Goal: Task Accomplishment & Management: Manage account settings

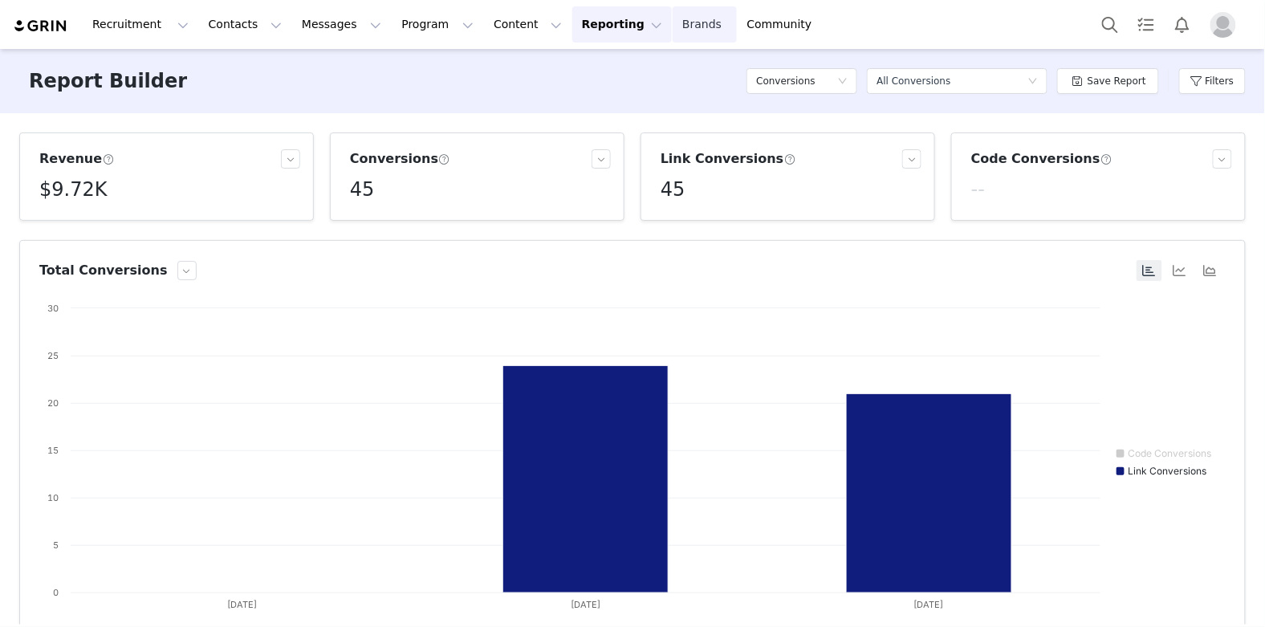
click at [673, 22] on link "Brands Brands" at bounding box center [704, 24] width 63 height 36
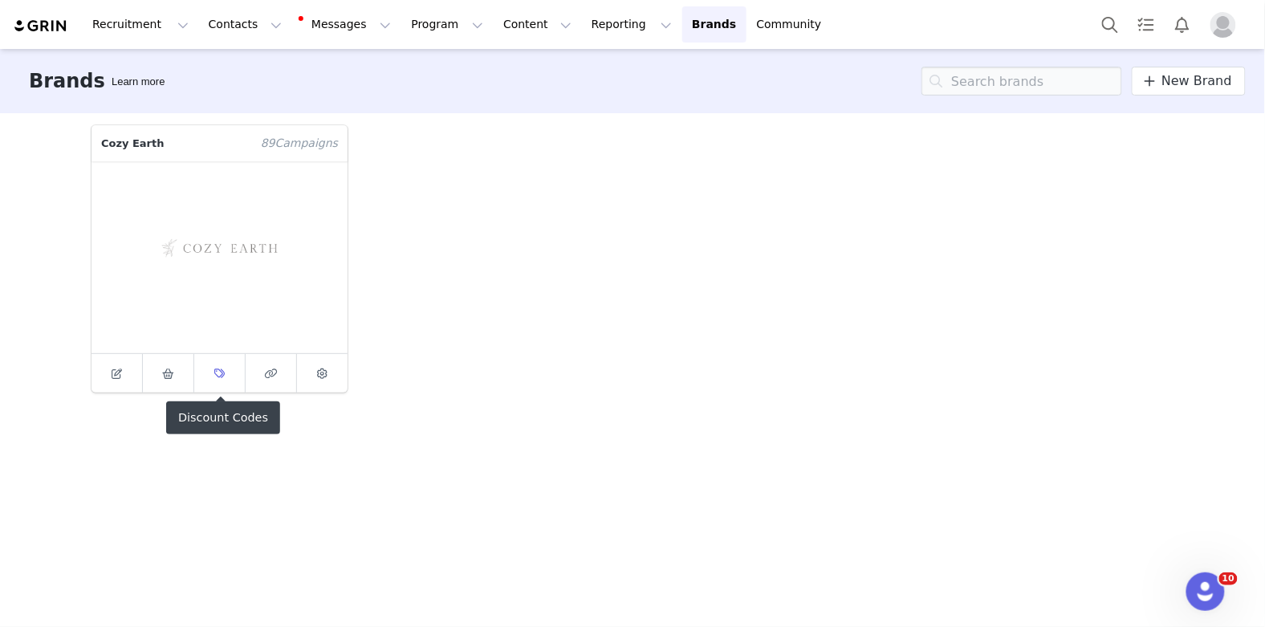
click at [218, 375] on icon at bounding box center [219, 374] width 10 height 10
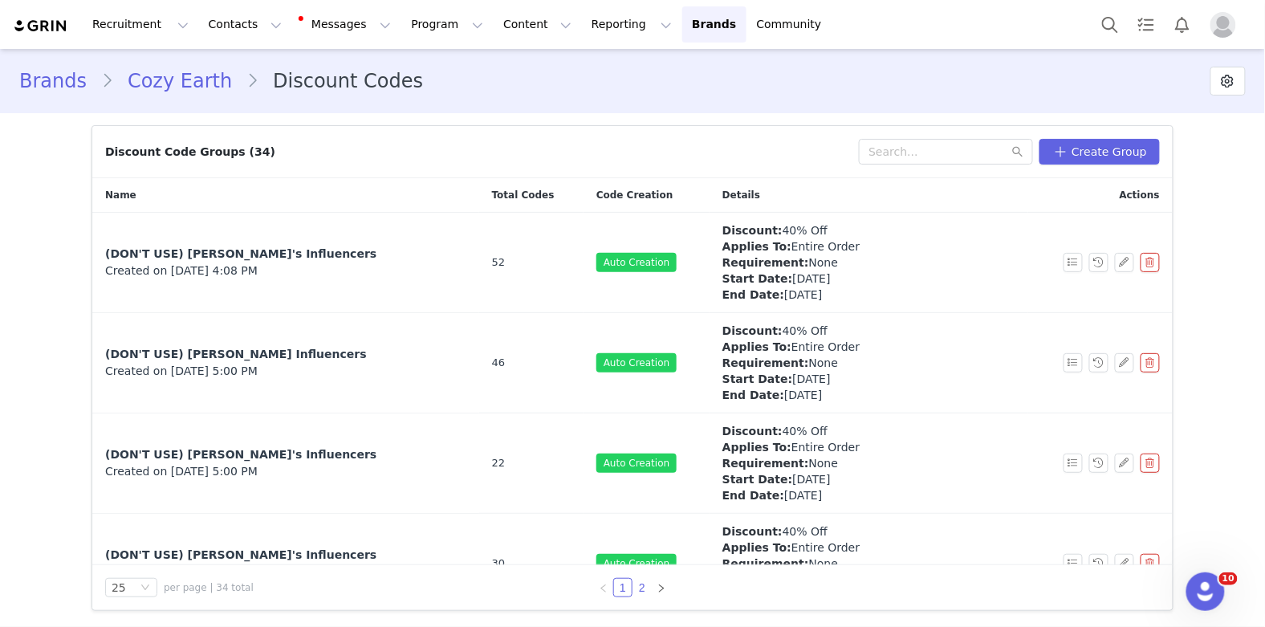
click at [648, 590] on link "2" at bounding box center [642, 588] width 18 height 18
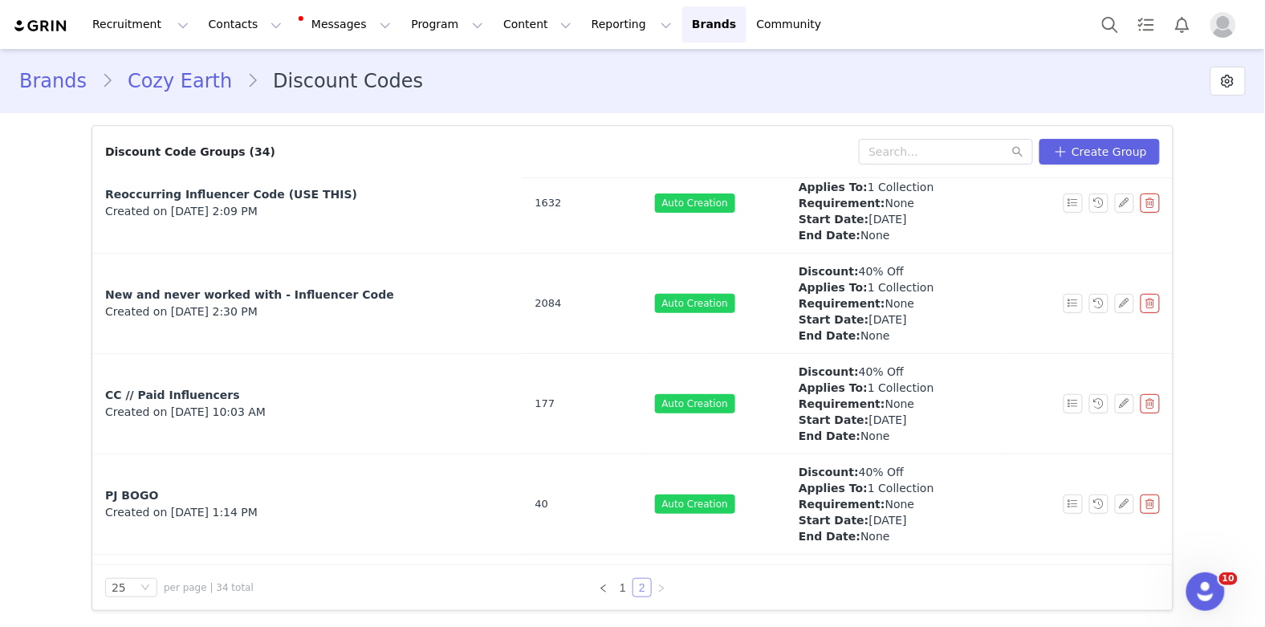
scroll to position [459, 0]
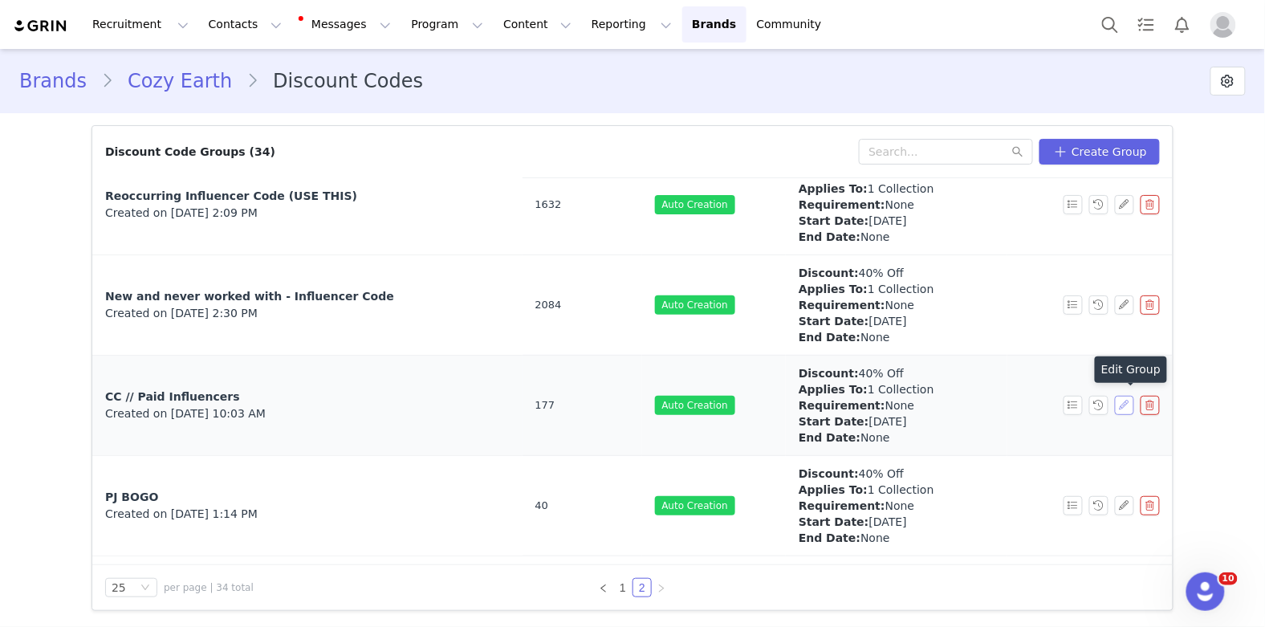
click at [1122, 406] on button "button" at bounding box center [1124, 405] width 19 height 19
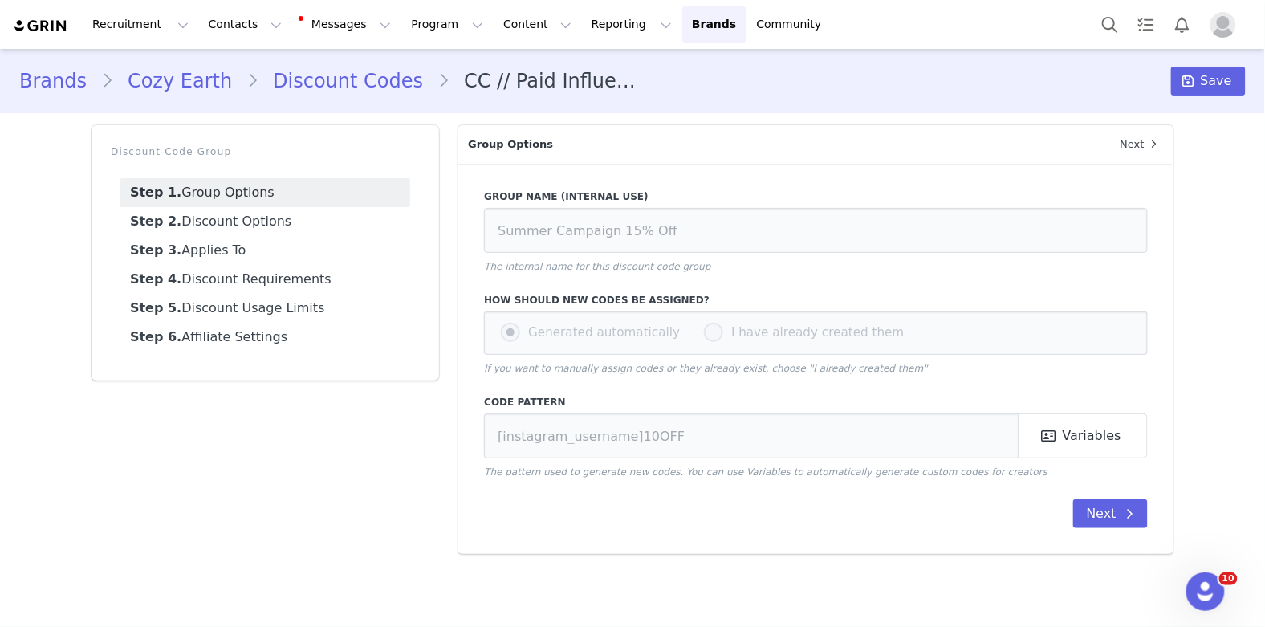
type input "CC // Paid Influencers"
type input "CE-[instagram_username]"
click at [324, 234] on link "Step 2. Discount Options" at bounding box center [265, 221] width 290 height 29
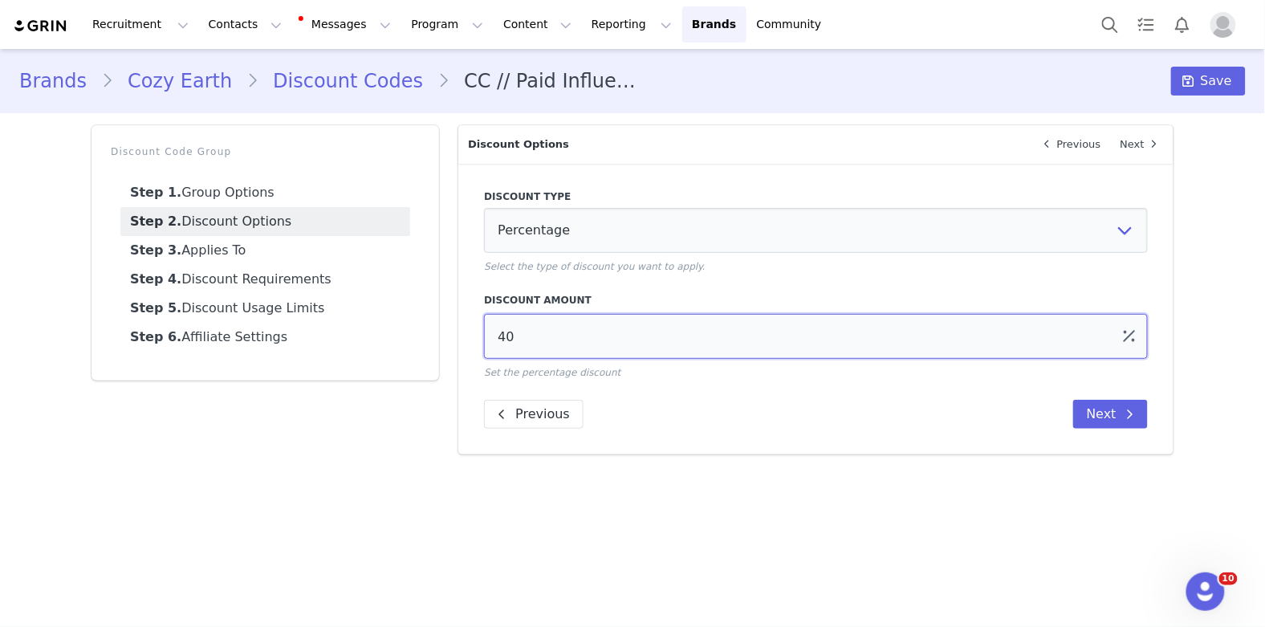
click at [534, 348] on input "40" at bounding box center [816, 336] width 664 height 45
type input "4"
type input "50"
click at [324, 252] on link "Step 3. Applies To" at bounding box center [265, 250] width 290 height 29
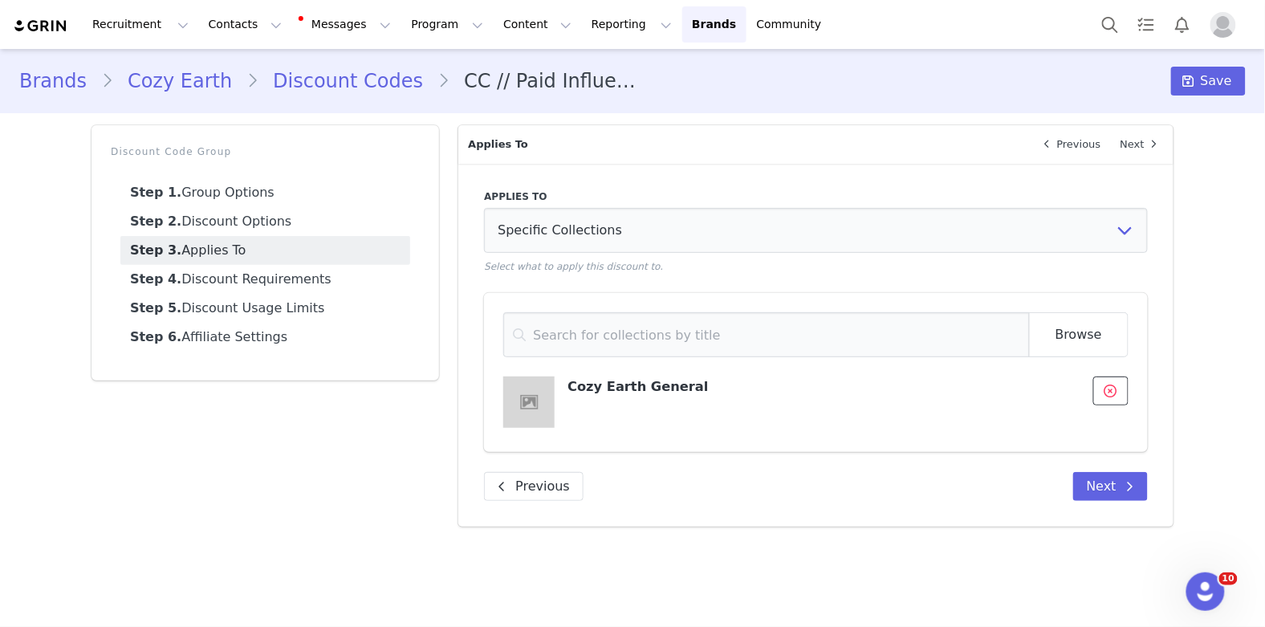
click at [1105, 393] on span at bounding box center [1111, 390] width 19 height 19
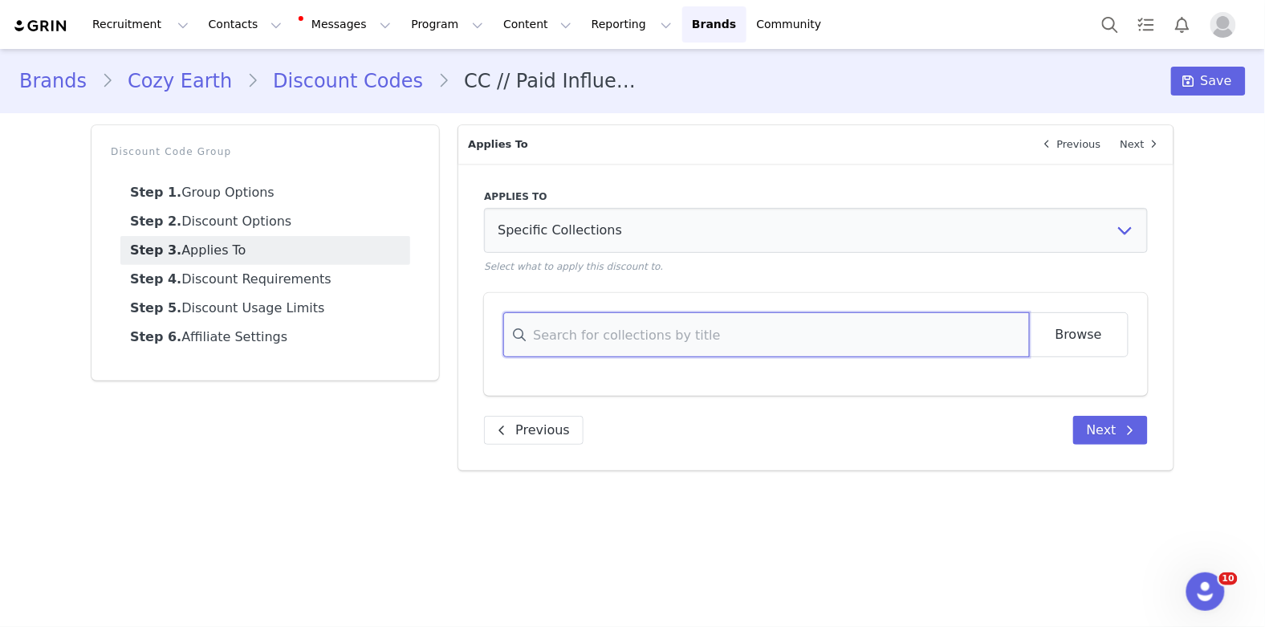
click at [812, 344] on input at bounding box center [766, 334] width 526 height 45
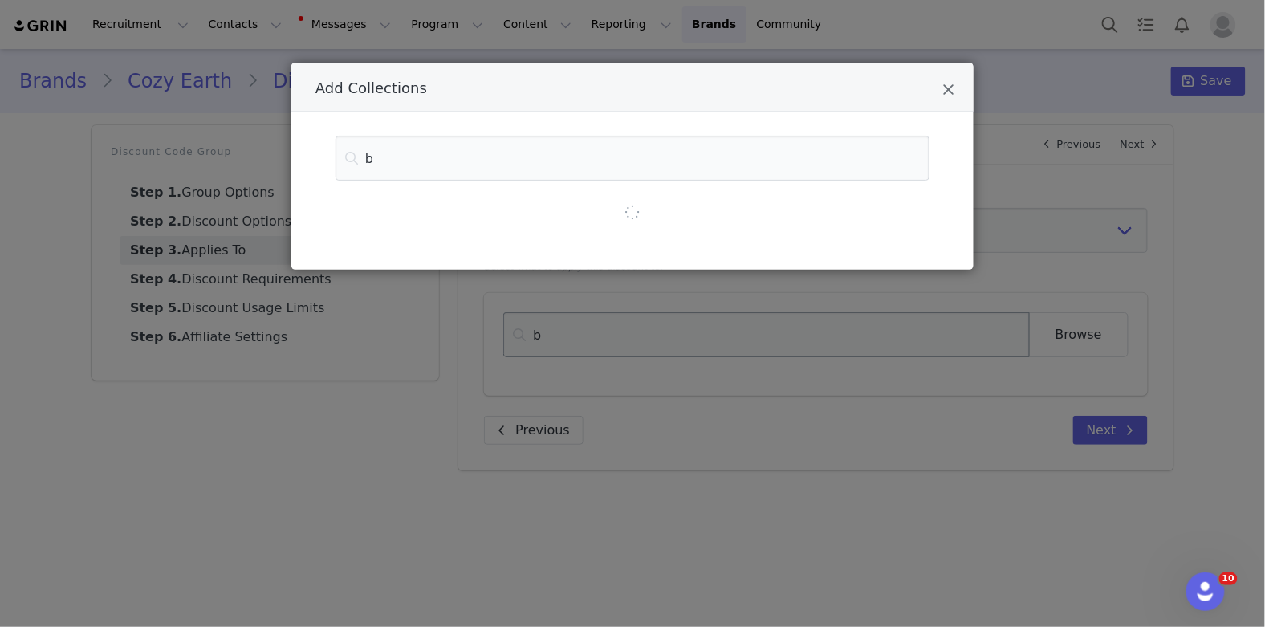
type input "be"
type input "bedd"
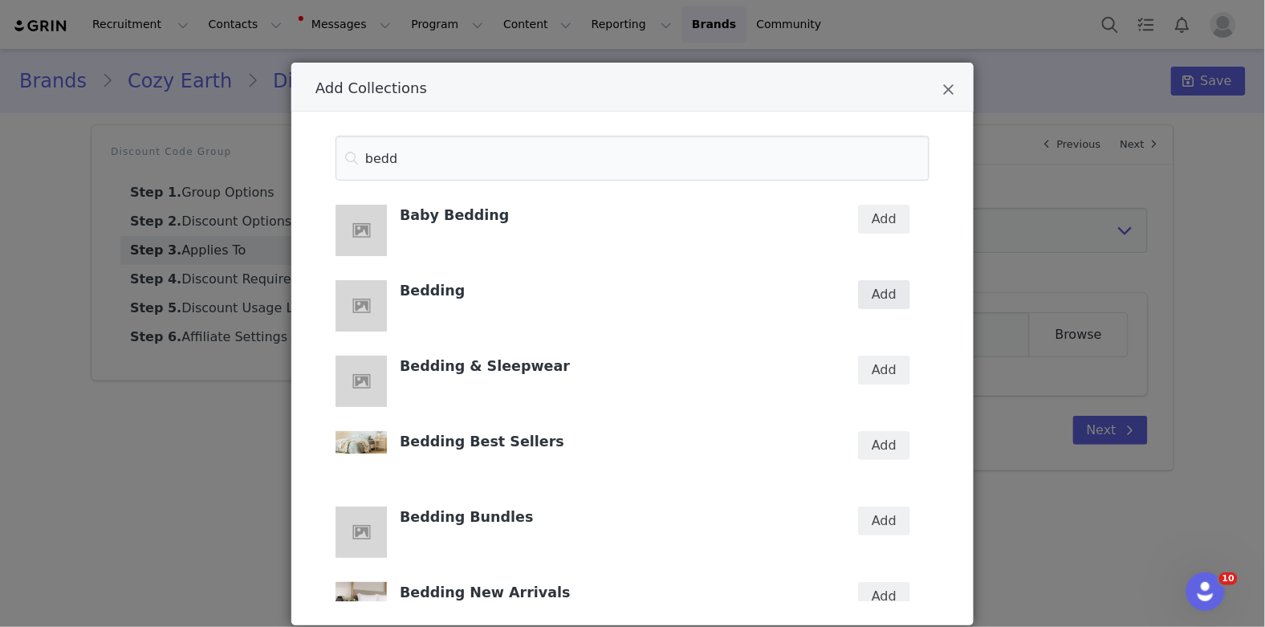
type input "bedd"
click at [887, 291] on button "Add" at bounding box center [884, 294] width 52 height 29
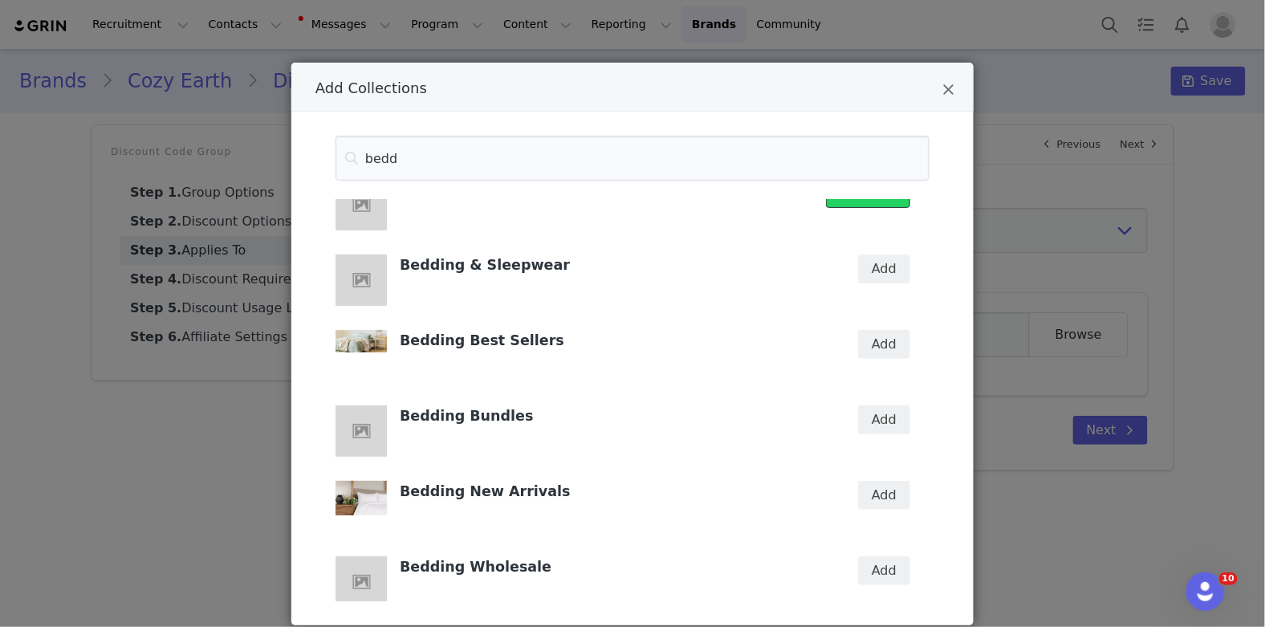
scroll to position [107, 0]
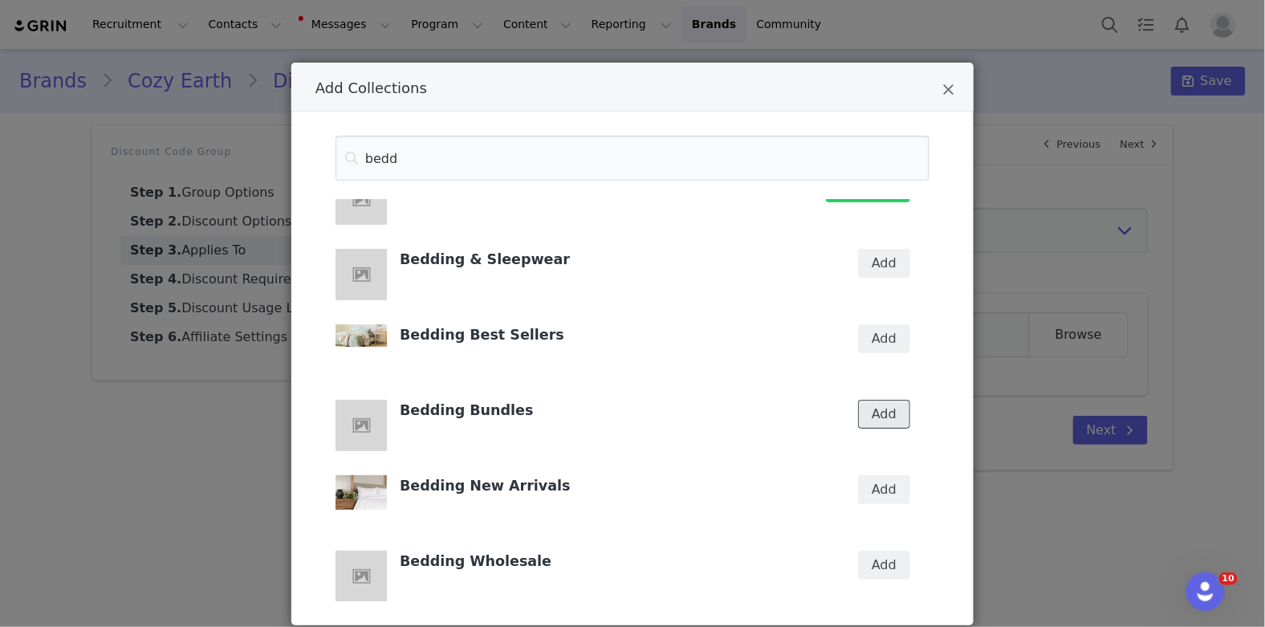
click at [895, 417] on button "Add" at bounding box center [884, 414] width 52 height 29
click at [899, 344] on button "Add" at bounding box center [884, 338] width 52 height 29
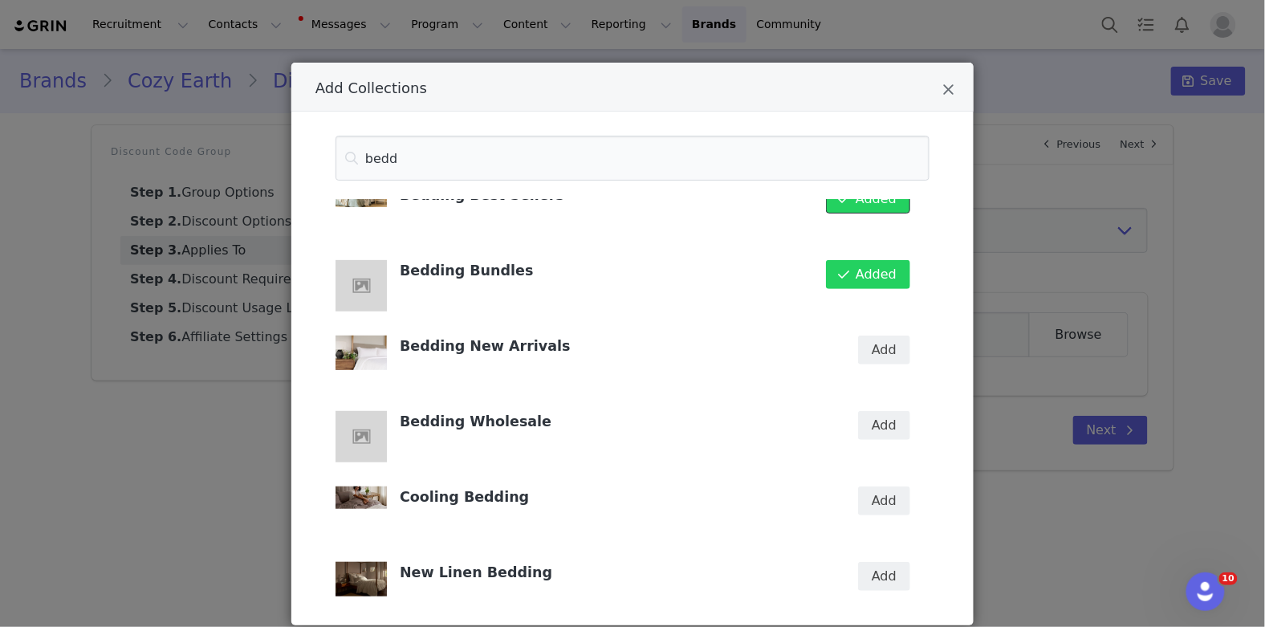
scroll to position [268, 0]
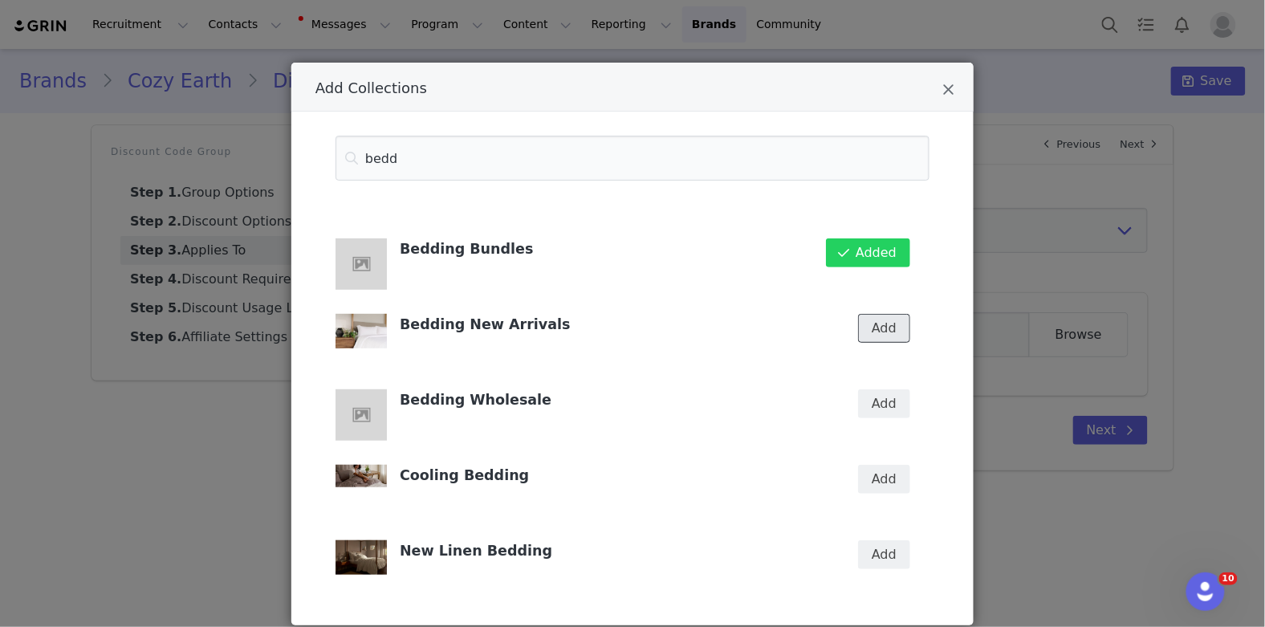
click at [884, 334] on button "Add" at bounding box center [884, 328] width 52 height 29
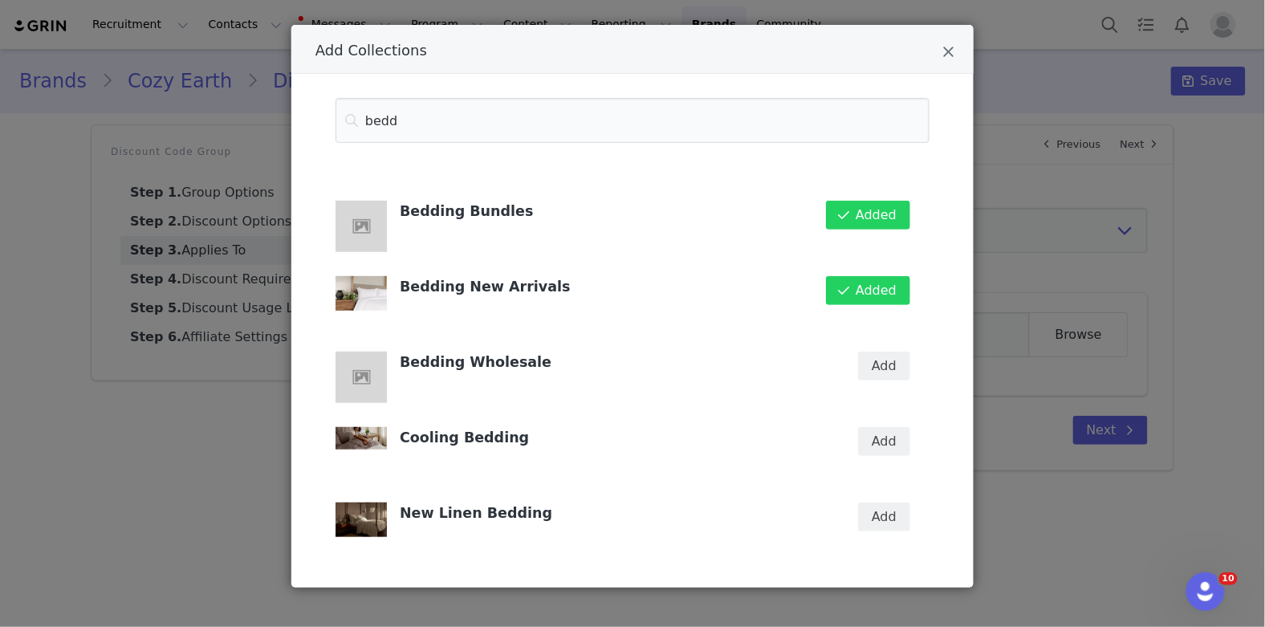
click at [941, 56] on div "Add Collections" at bounding box center [632, 49] width 682 height 49
click at [947, 49] on icon "Close" at bounding box center [949, 52] width 12 height 16
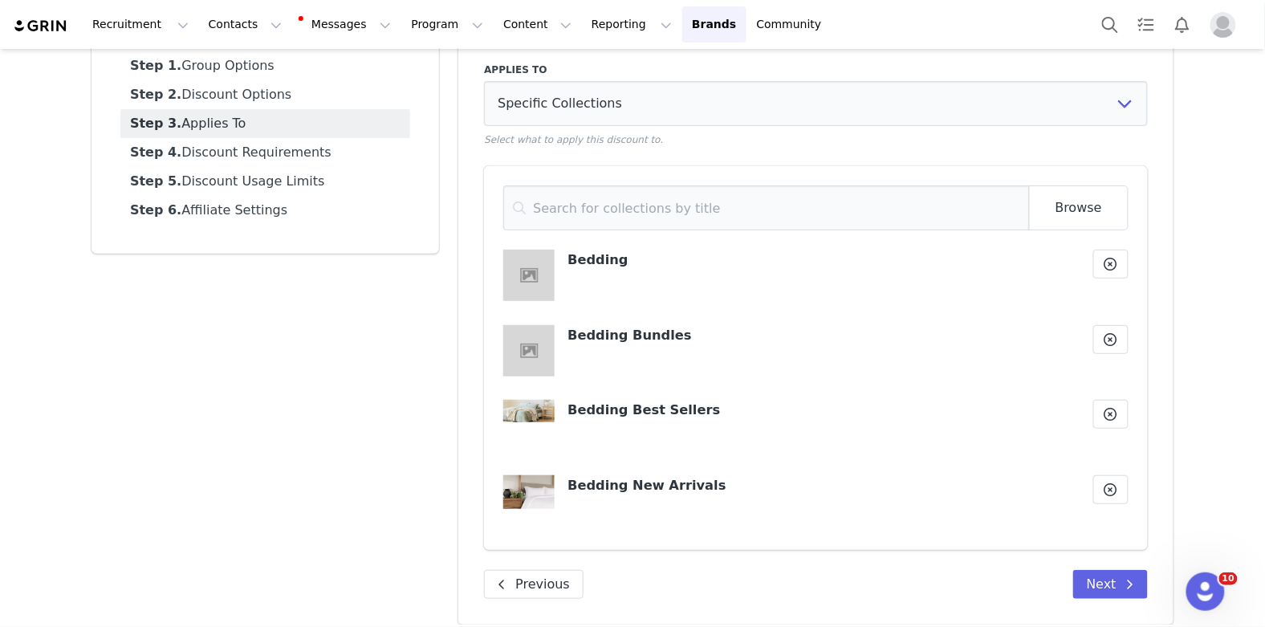
scroll to position [136, 0]
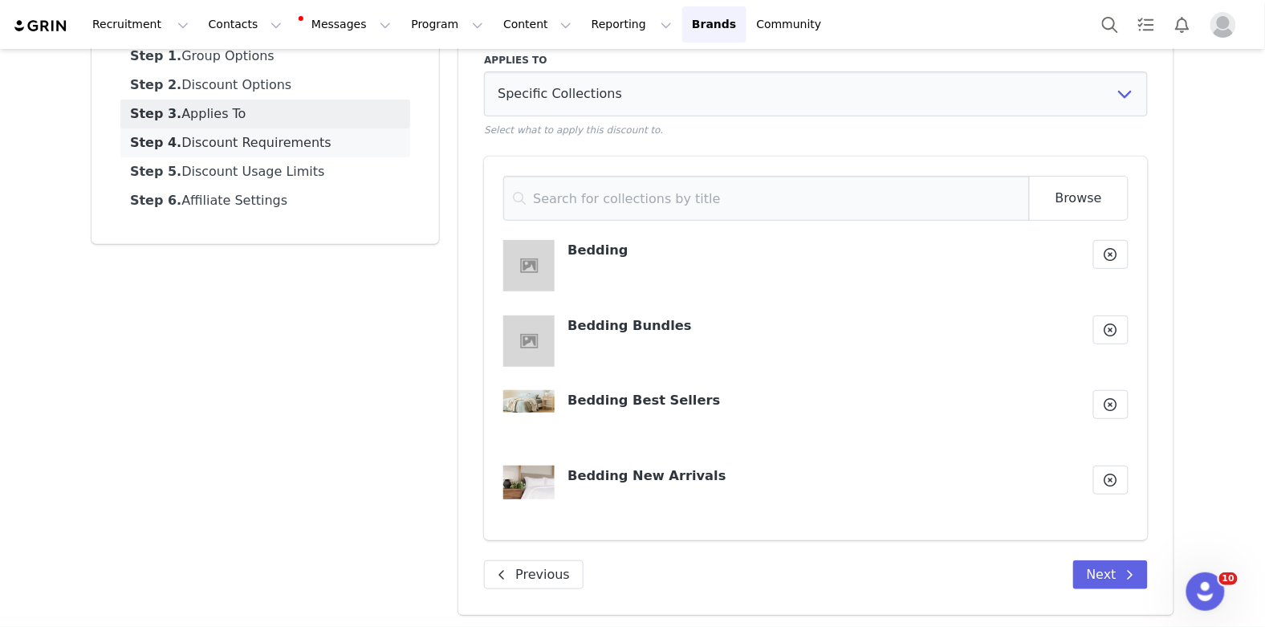
click at [327, 153] on link "Step 4. Discount Requirements" at bounding box center [265, 142] width 290 height 29
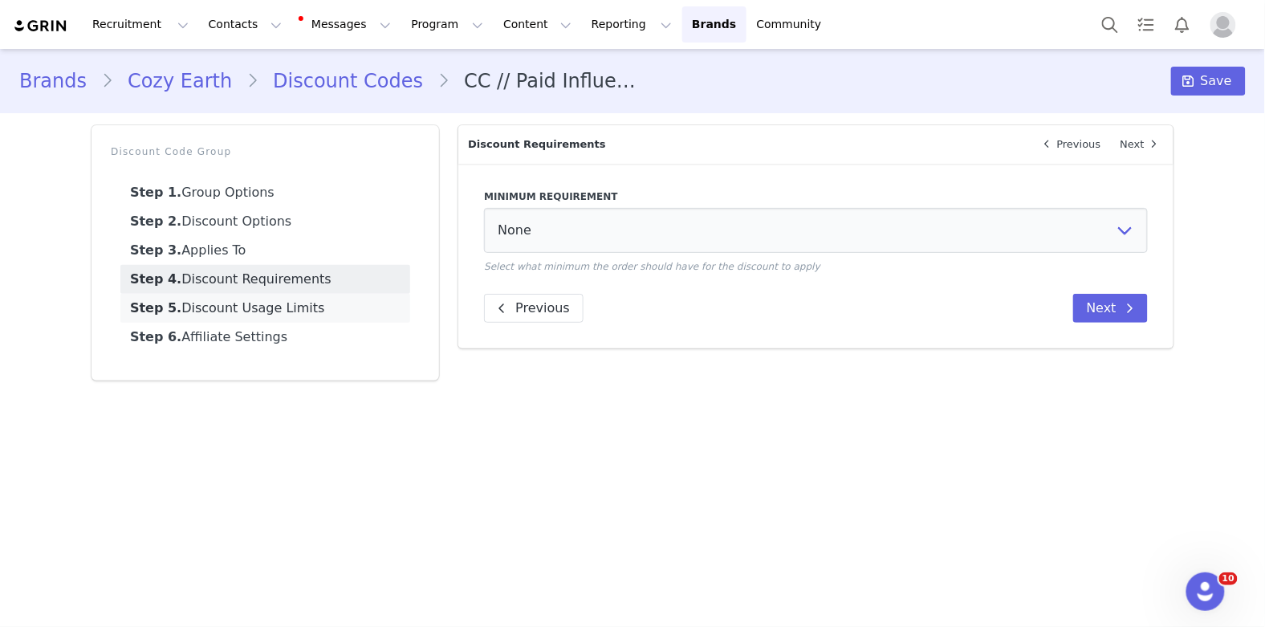
click at [289, 305] on link "Step 5. Discount Usage Limits" at bounding box center [265, 308] width 290 height 29
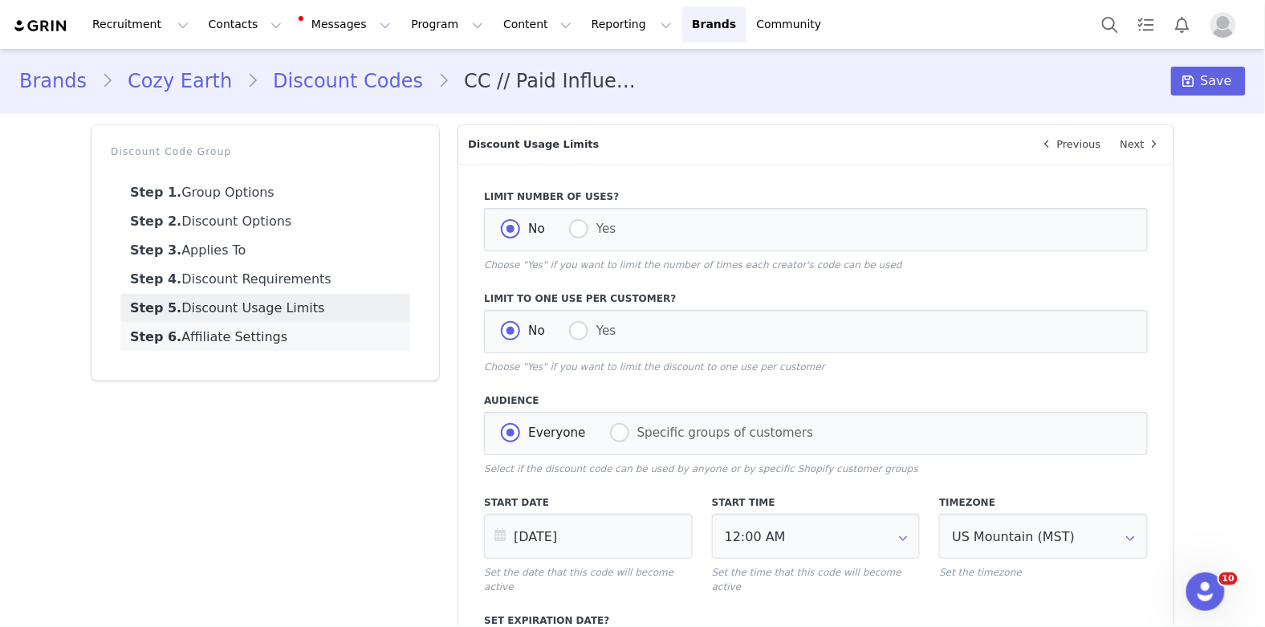
click at [286, 344] on link "Step 6. Affiliate Settings" at bounding box center [265, 337] width 290 height 29
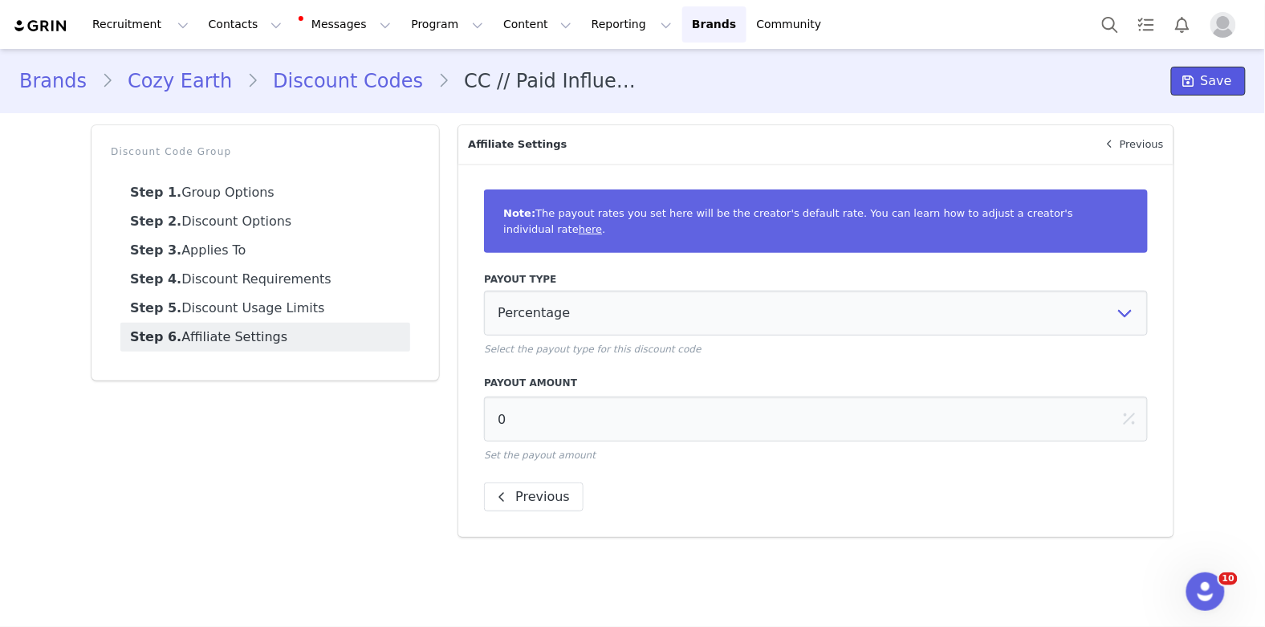
click at [1196, 88] on span at bounding box center [1188, 80] width 19 height 19
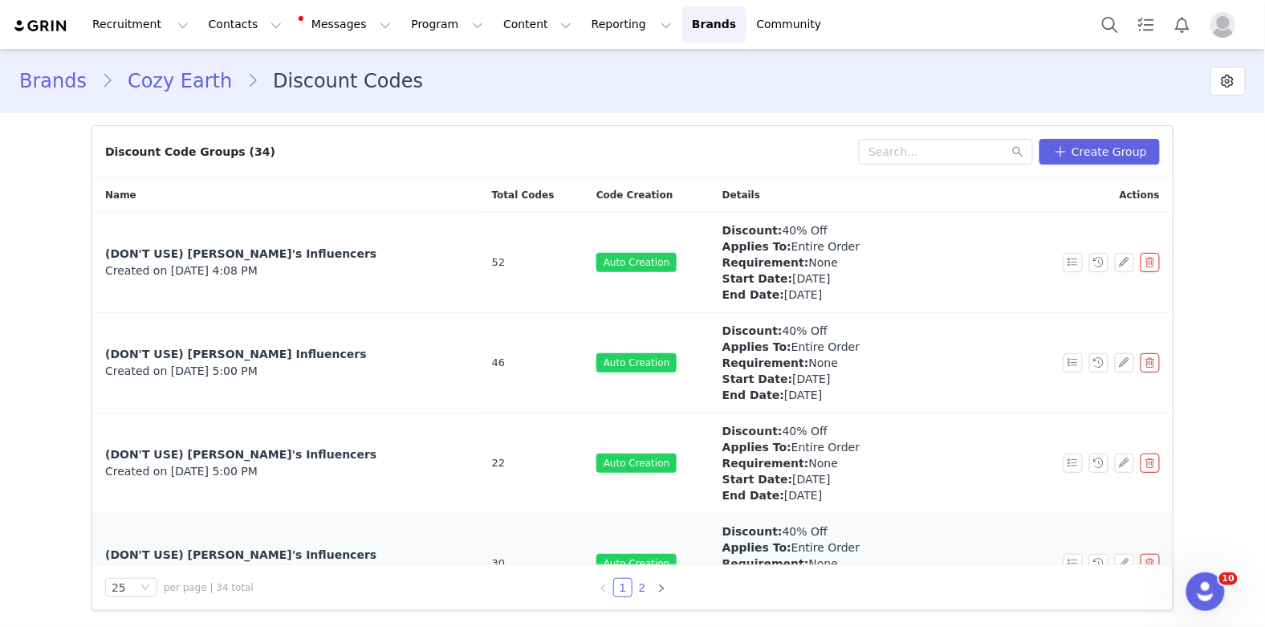
click at [640, 589] on link "2" at bounding box center [642, 588] width 18 height 18
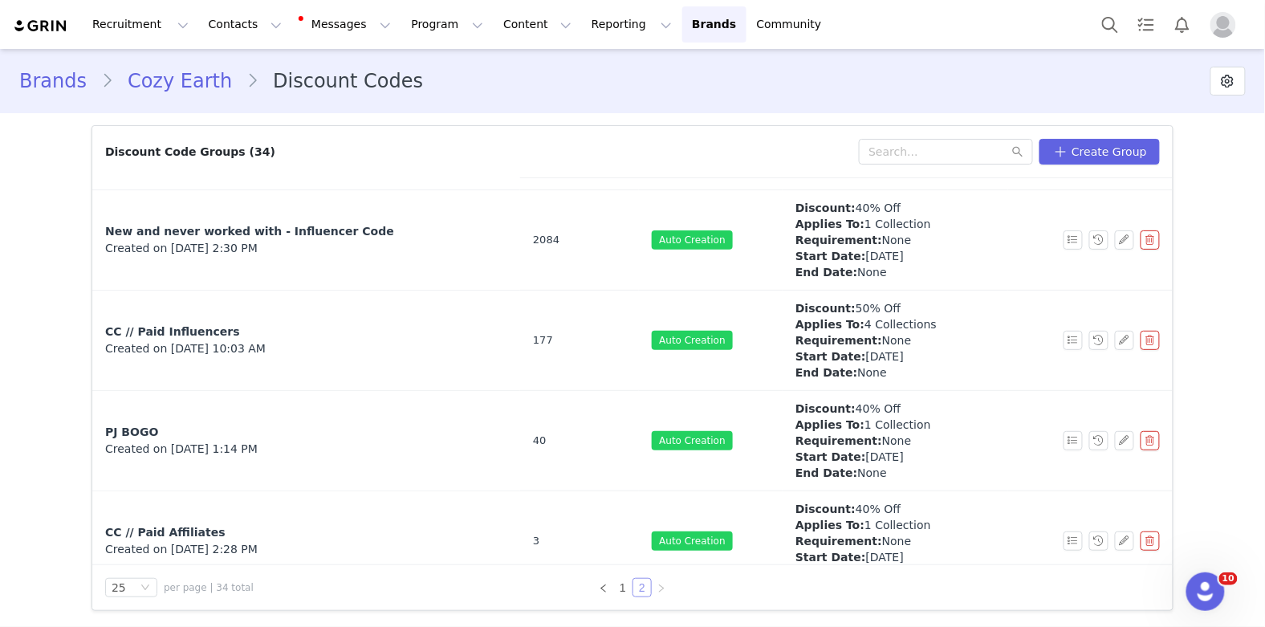
scroll to position [519, 0]
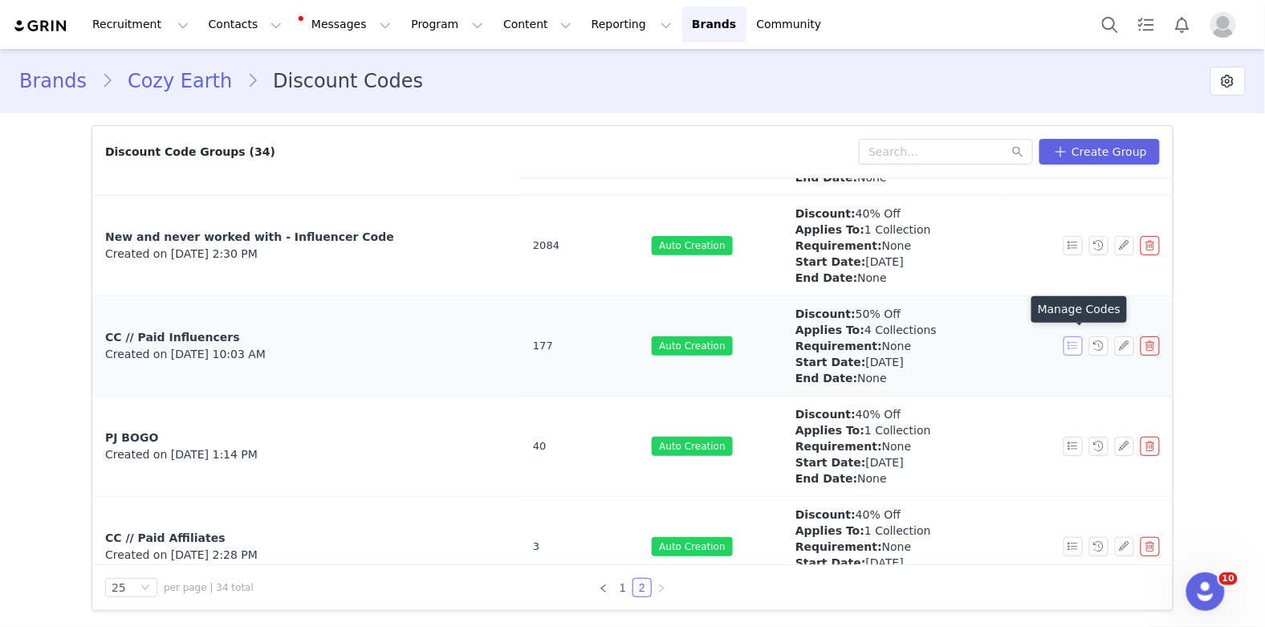
click at [1074, 340] on button "button" at bounding box center [1073, 345] width 19 height 19
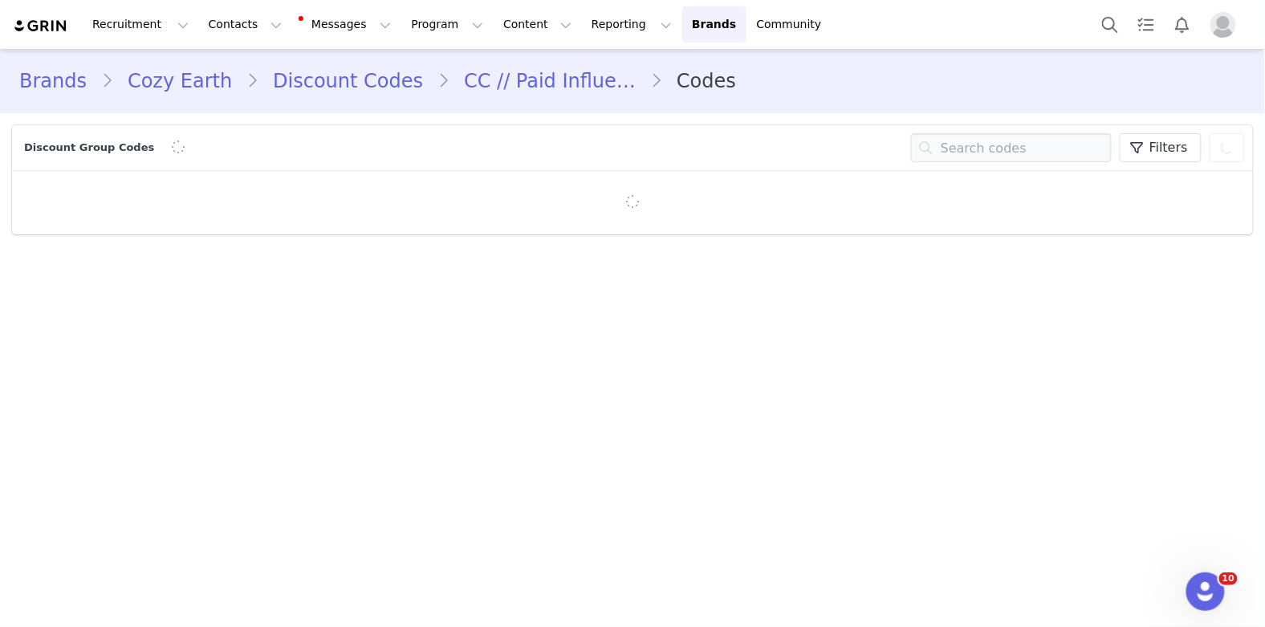
click at [523, 91] on link "CC // Paid Influencers" at bounding box center [550, 81] width 201 height 29
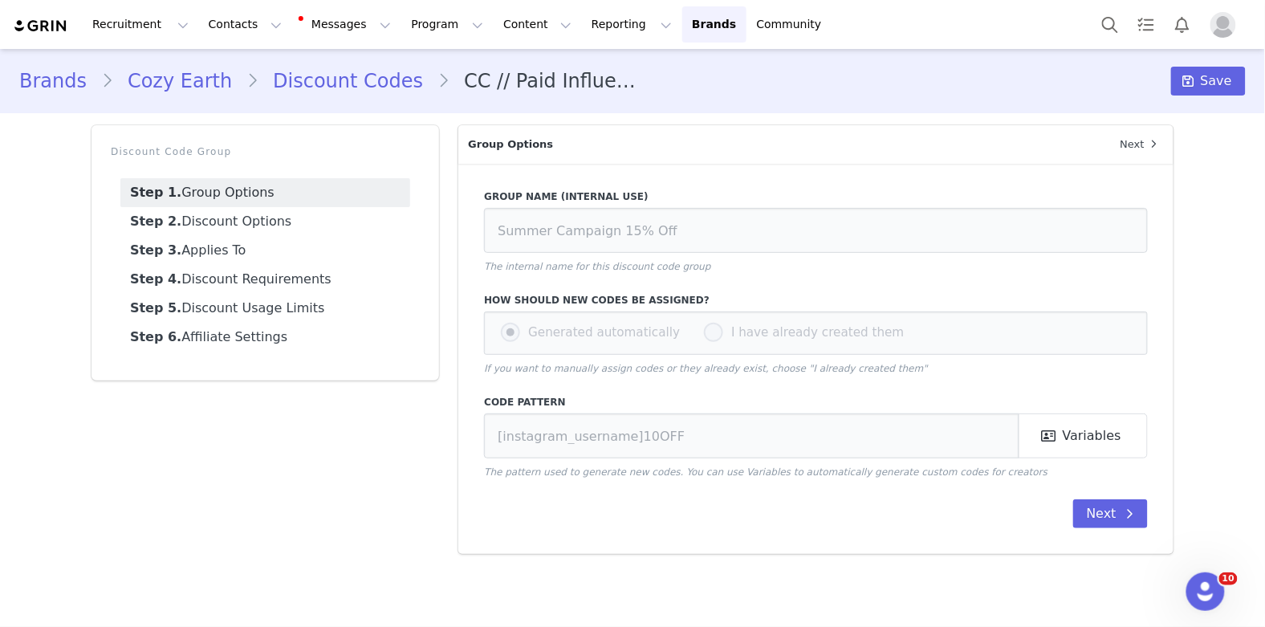
type input "CC // Paid Influencers"
type input "CE-[instagram_username]"
click at [357, 72] on link "Discount Codes" at bounding box center [348, 81] width 179 height 29
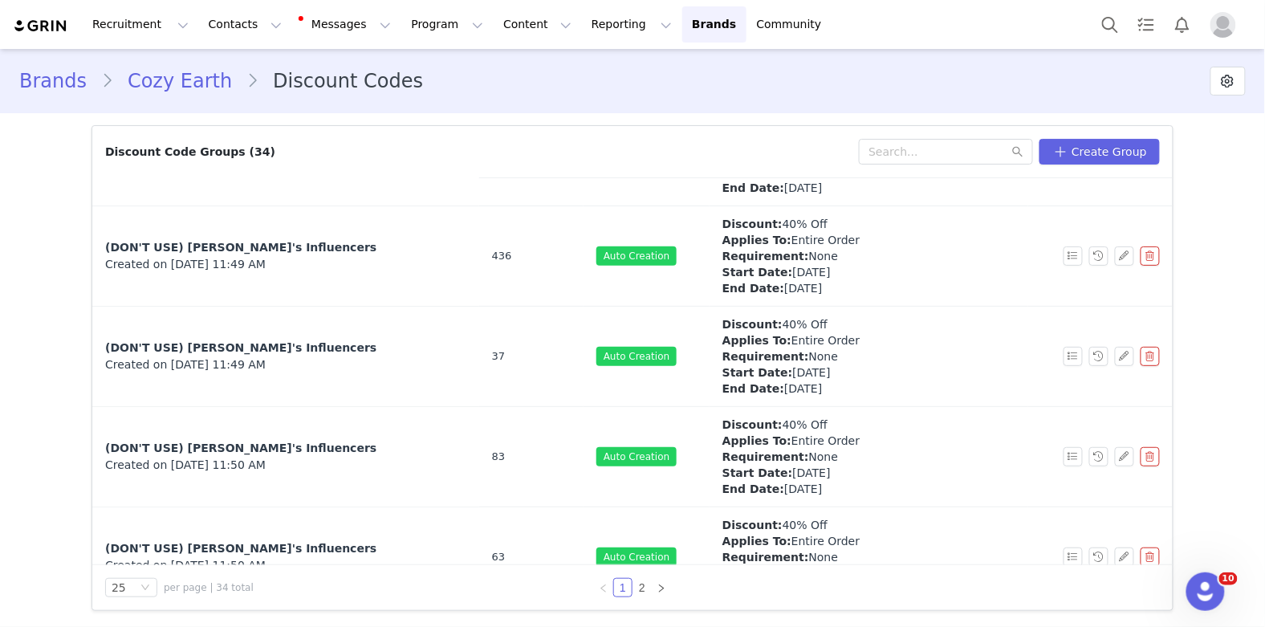
scroll to position [870, 0]
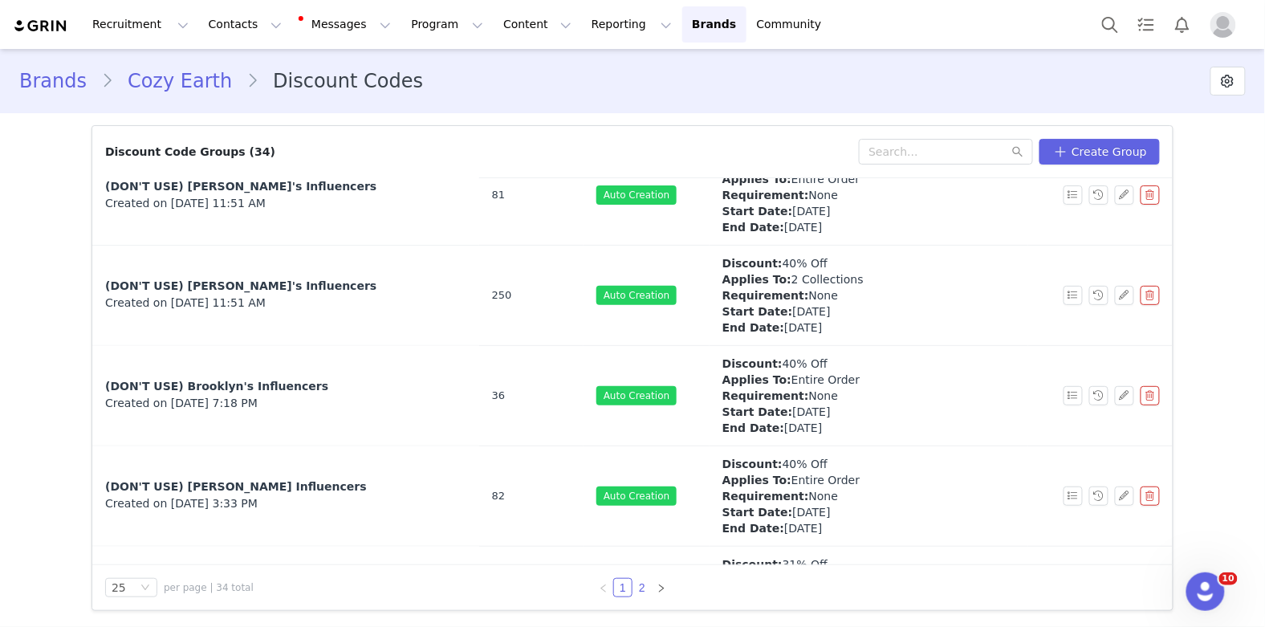
click at [642, 585] on link "2" at bounding box center [642, 588] width 18 height 18
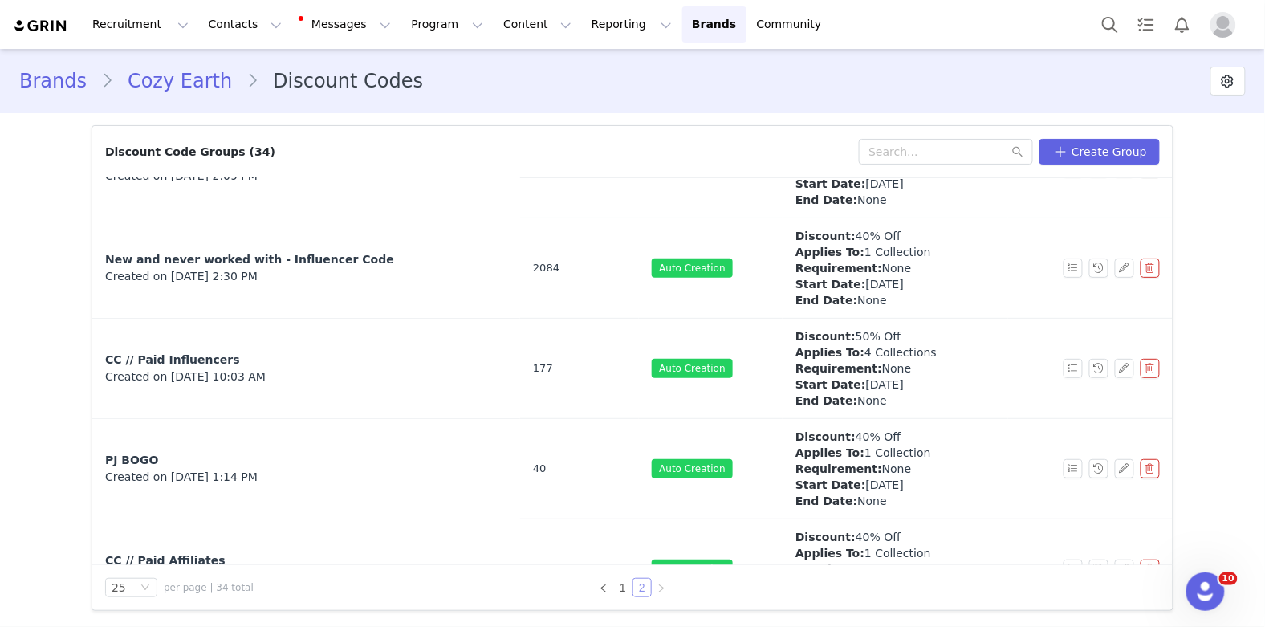
scroll to position [546, 0]
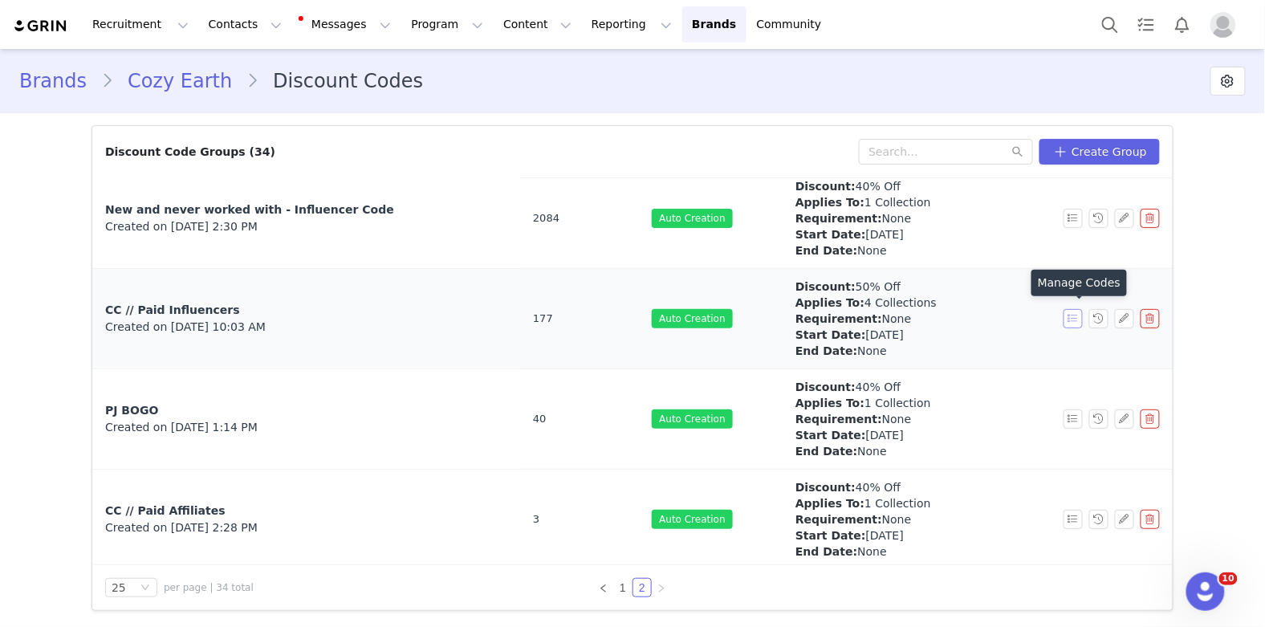
click at [1081, 315] on button "button" at bounding box center [1073, 318] width 19 height 19
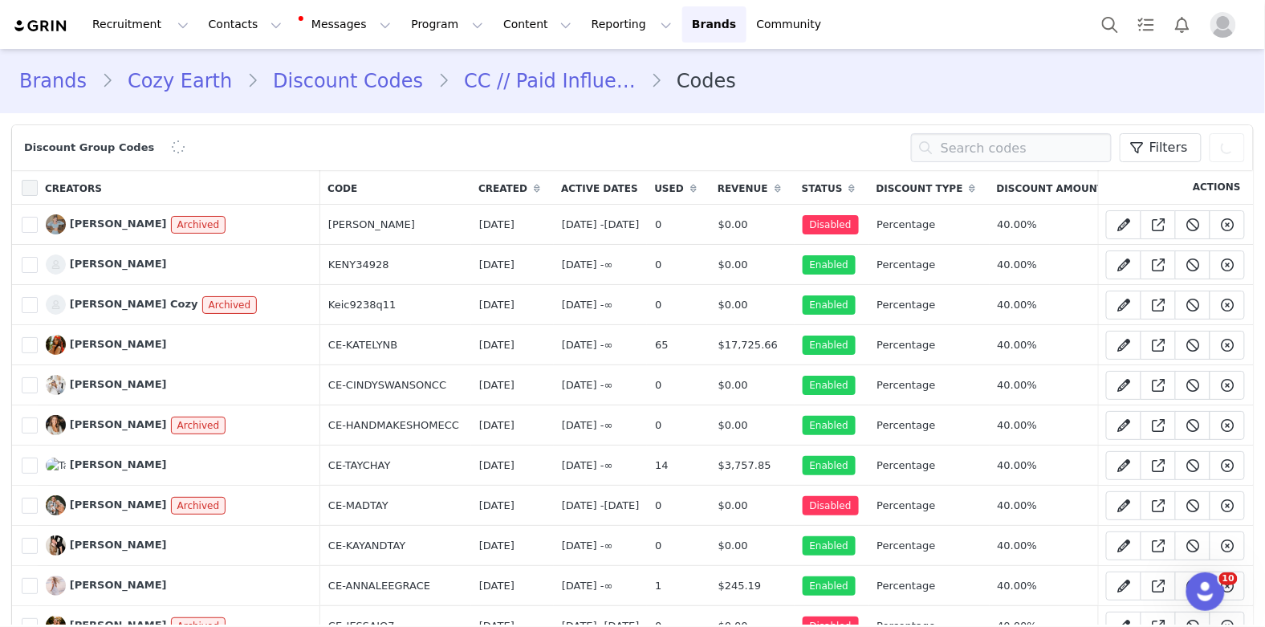
click at [31, 187] on span at bounding box center [30, 188] width 16 height 16
click at [38, 180] on input "checkbox" at bounding box center [38, 180] width 0 height 0
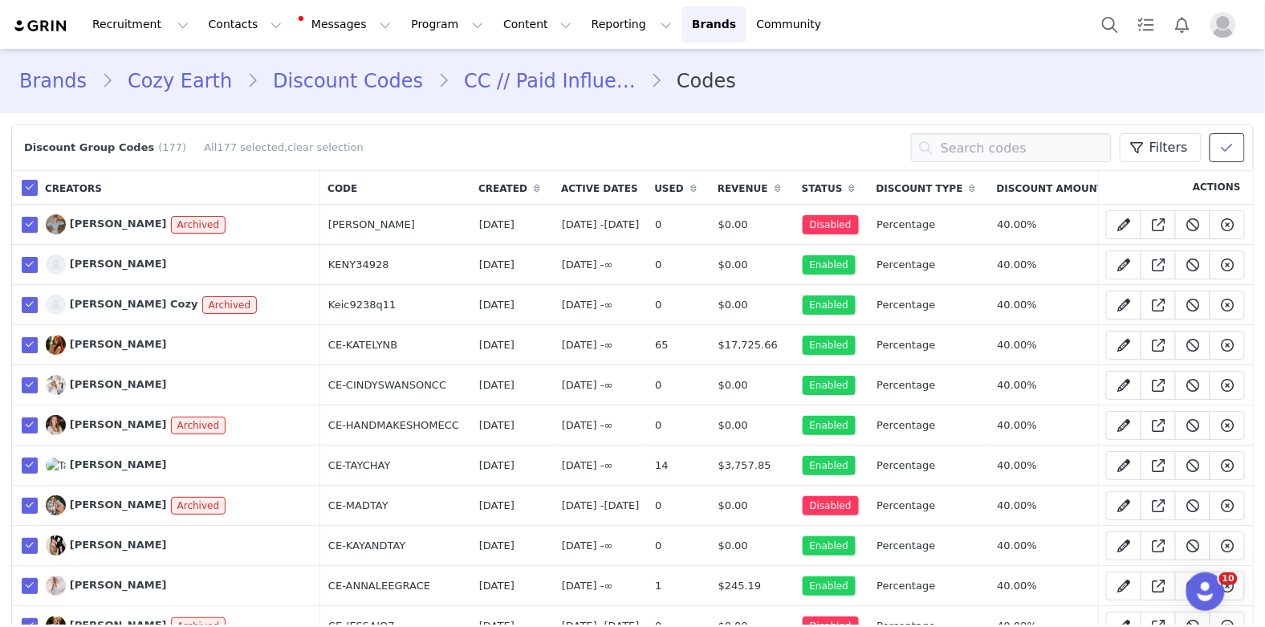
click at [1240, 150] on button at bounding box center [1227, 147] width 35 height 29
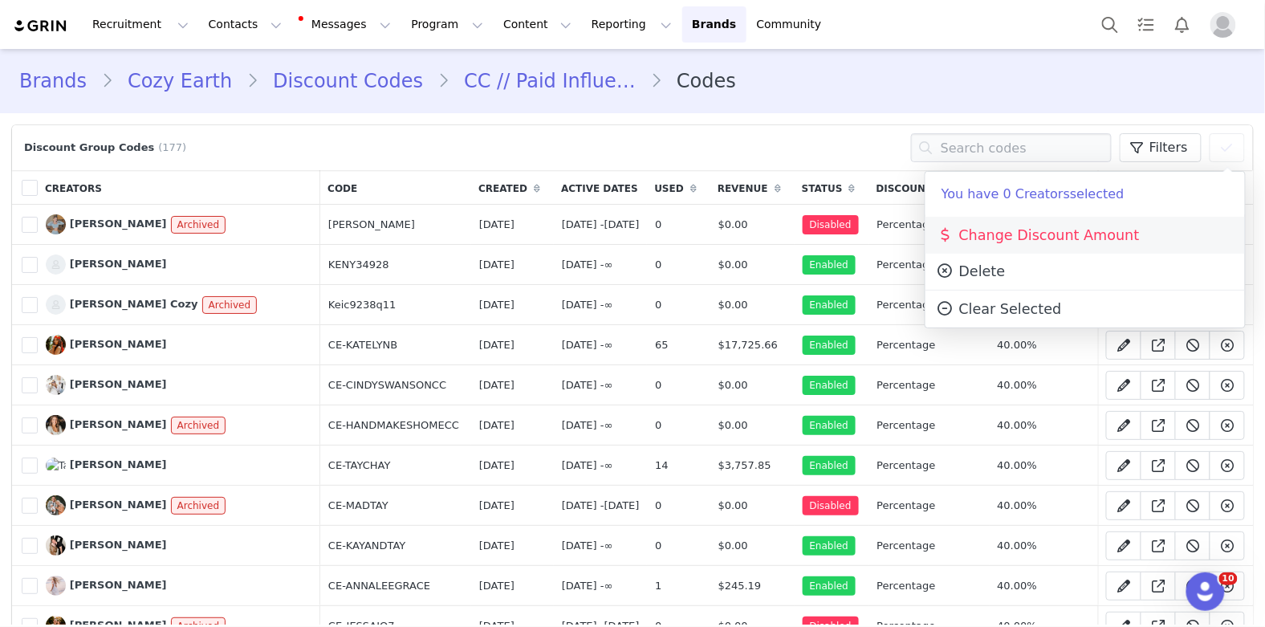
click at [1025, 236] on span "Change Discount Amount" at bounding box center [1038, 235] width 204 height 16
select select "percentage"
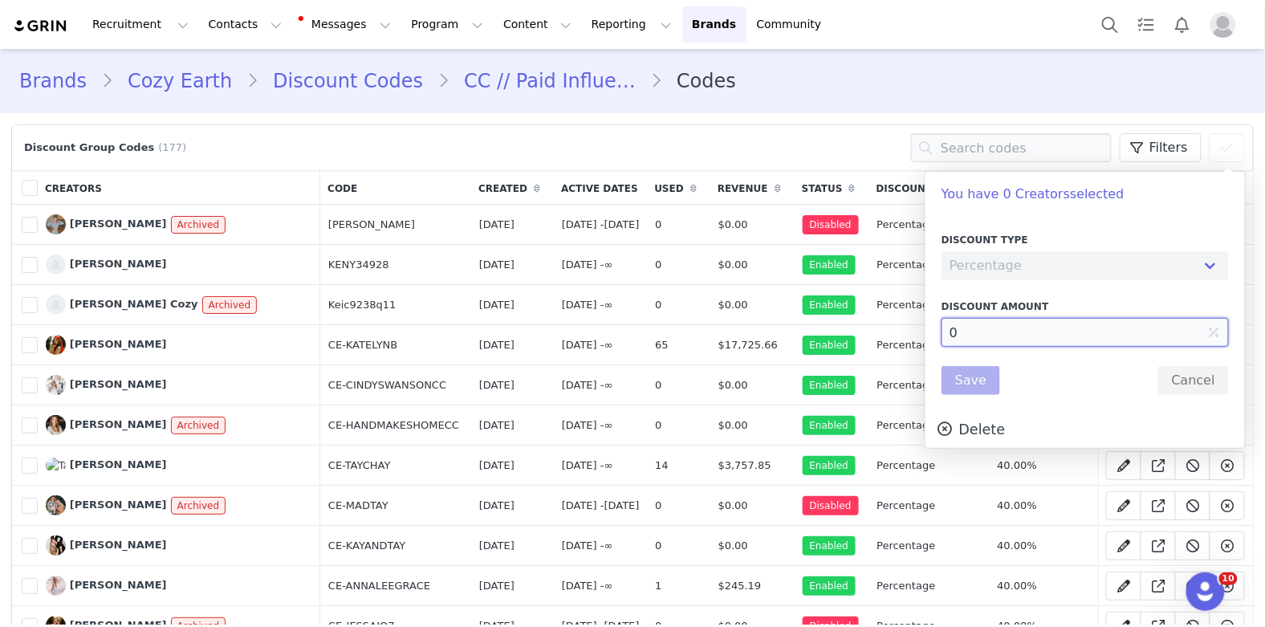
click at [992, 337] on input "0" at bounding box center [1085, 332] width 287 height 29
type input "50"
click at [971, 385] on button "Save" at bounding box center [971, 380] width 59 height 29
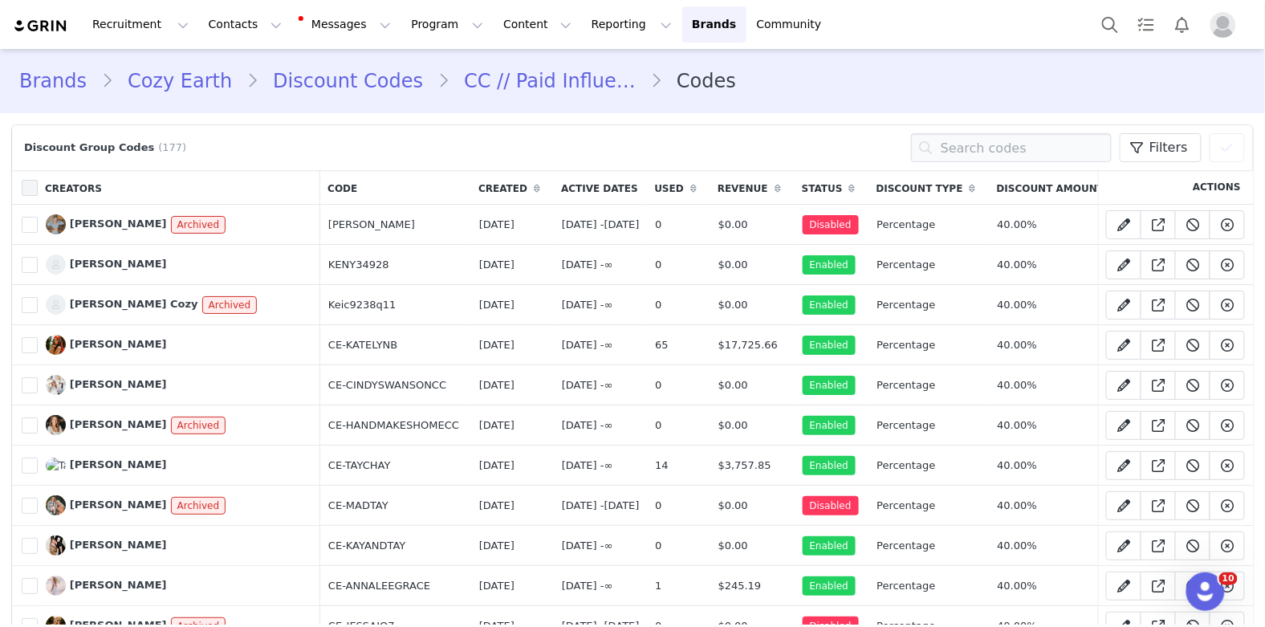
click at [26, 188] on span at bounding box center [30, 188] width 16 height 16
click at [38, 180] on input "checkbox" at bounding box center [38, 180] width 0 height 0
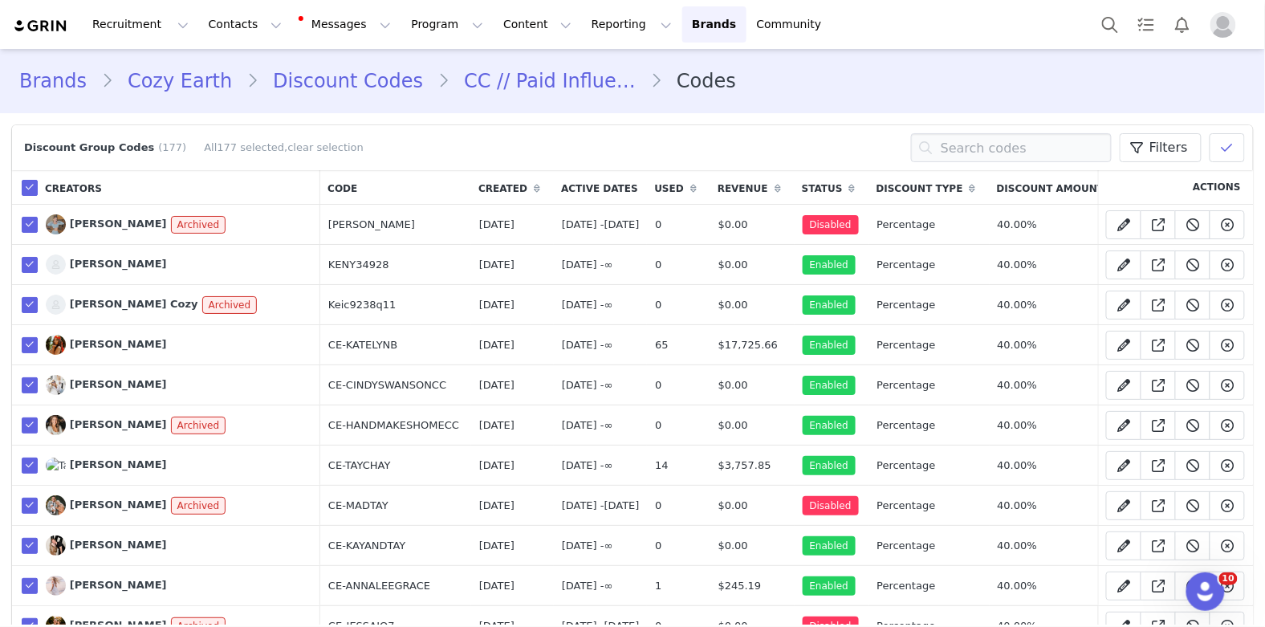
click at [35, 187] on span at bounding box center [30, 188] width 16 height 16
click at [38, 180] on input "checkbox" at bounding box center [38, 180] width 0 height 0
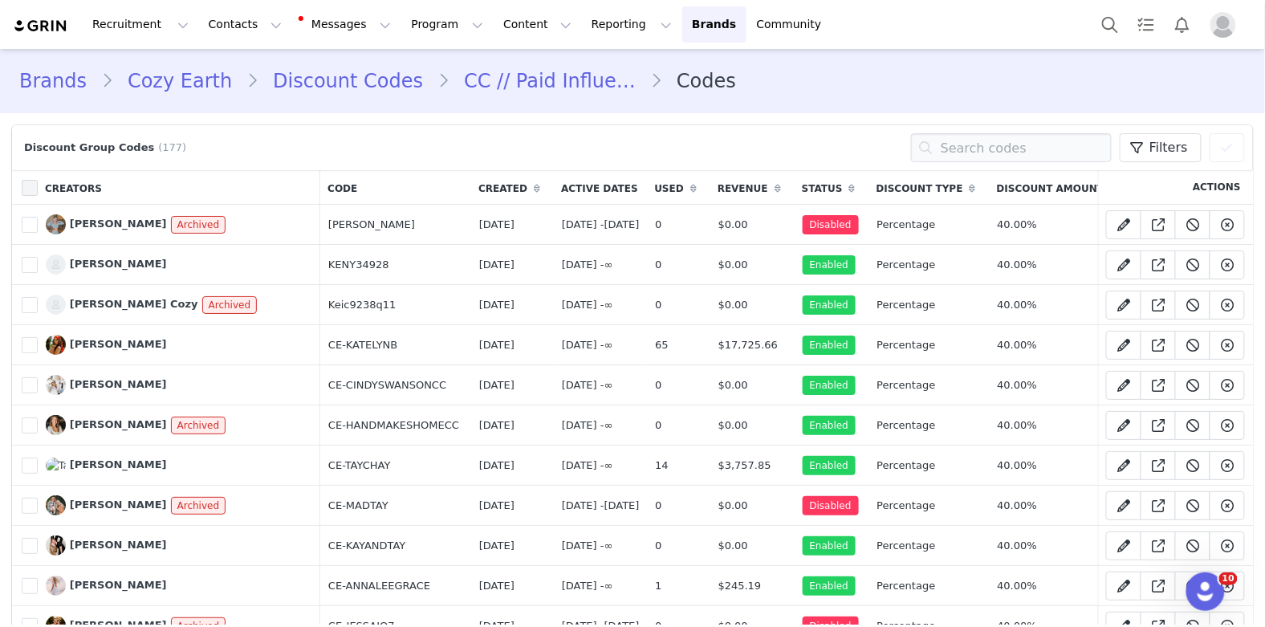
click at [35, 188] on span at bounding box center [30, 188] width 16 height 16
click at [38, 180] on input "checkbox" at bounding box center [38, 180] width 0 height 0
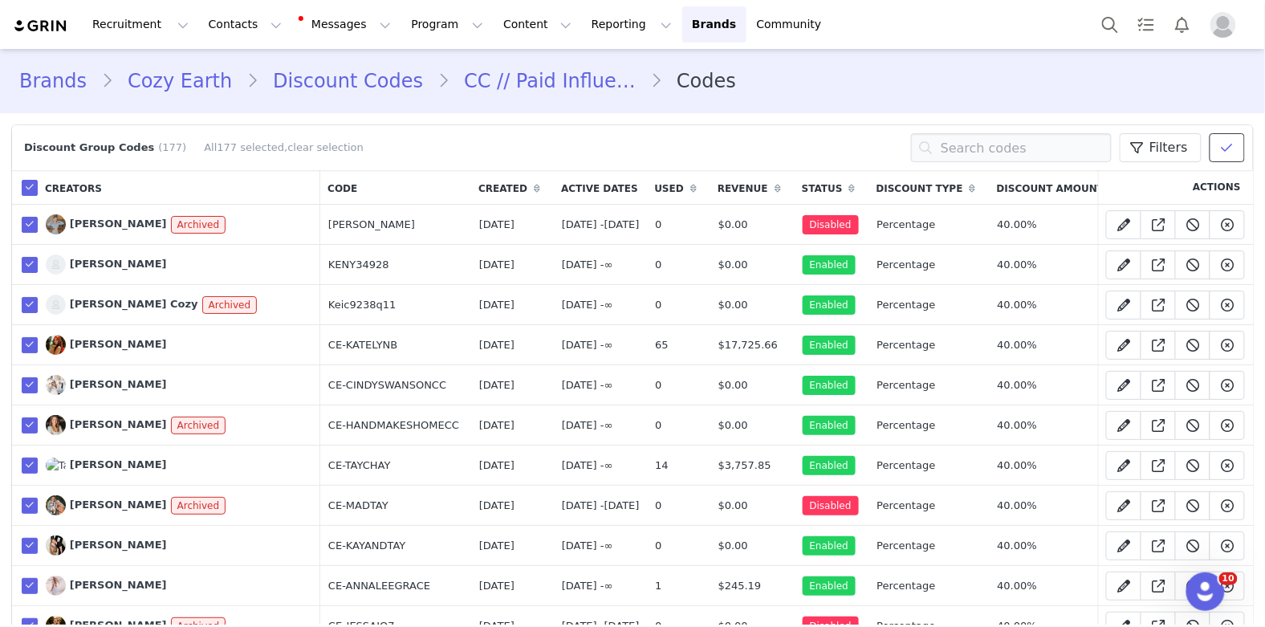
click at [1223, 149] on icon at bounding box center [1227, 147] width 11 height 13
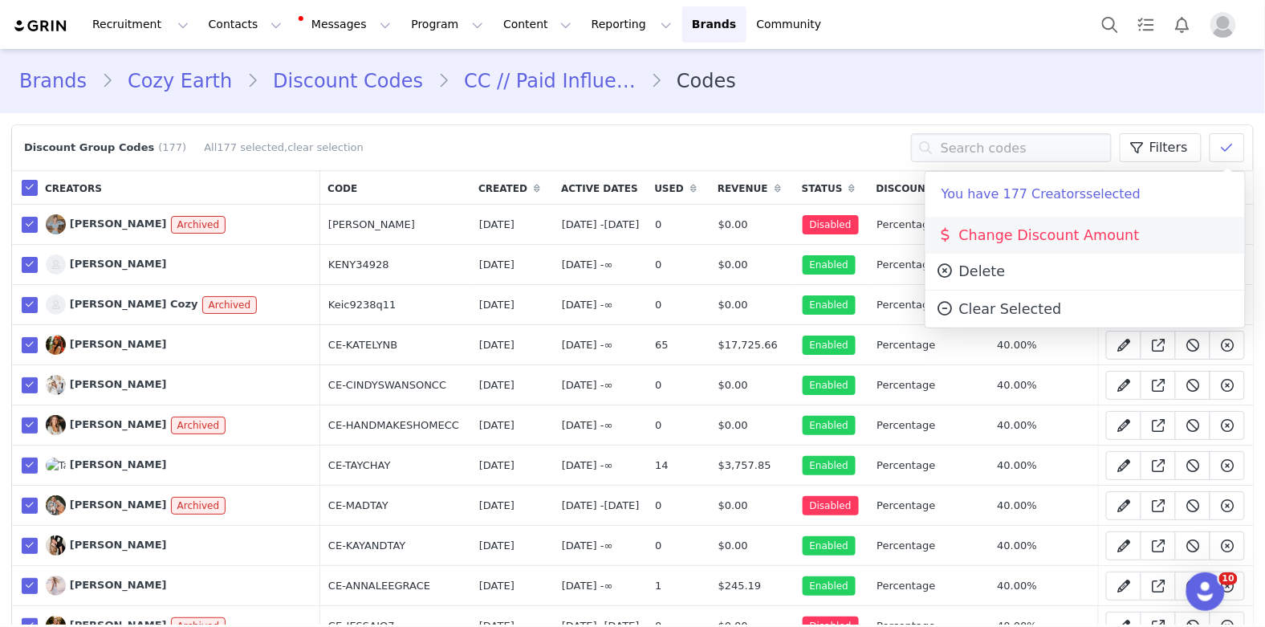
click at [1053, 227] on span "Change Discount Amount" at bounding box center [1038, 235] width 204 height 16
select select "percentage"
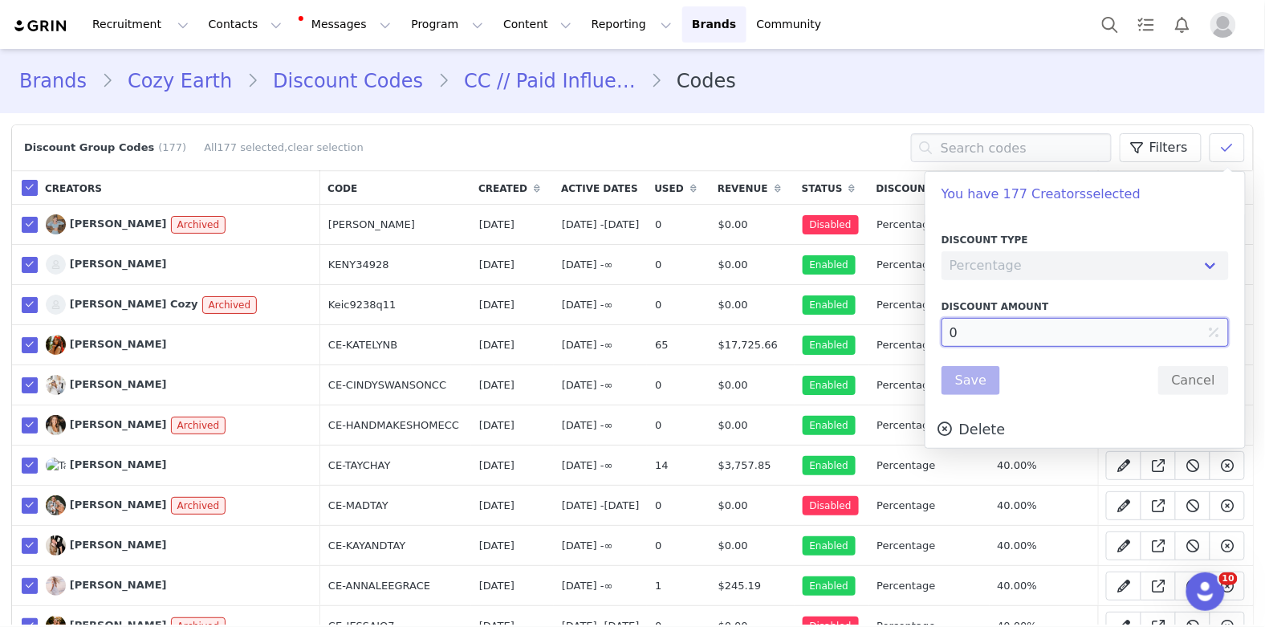
click at [978, 332] on input "0" at bounding box center [1085, 332] width 287 height 29
type input "50"
click at [973, 386] on button "Save" at bounding box center [971, 380] width 59 height 29
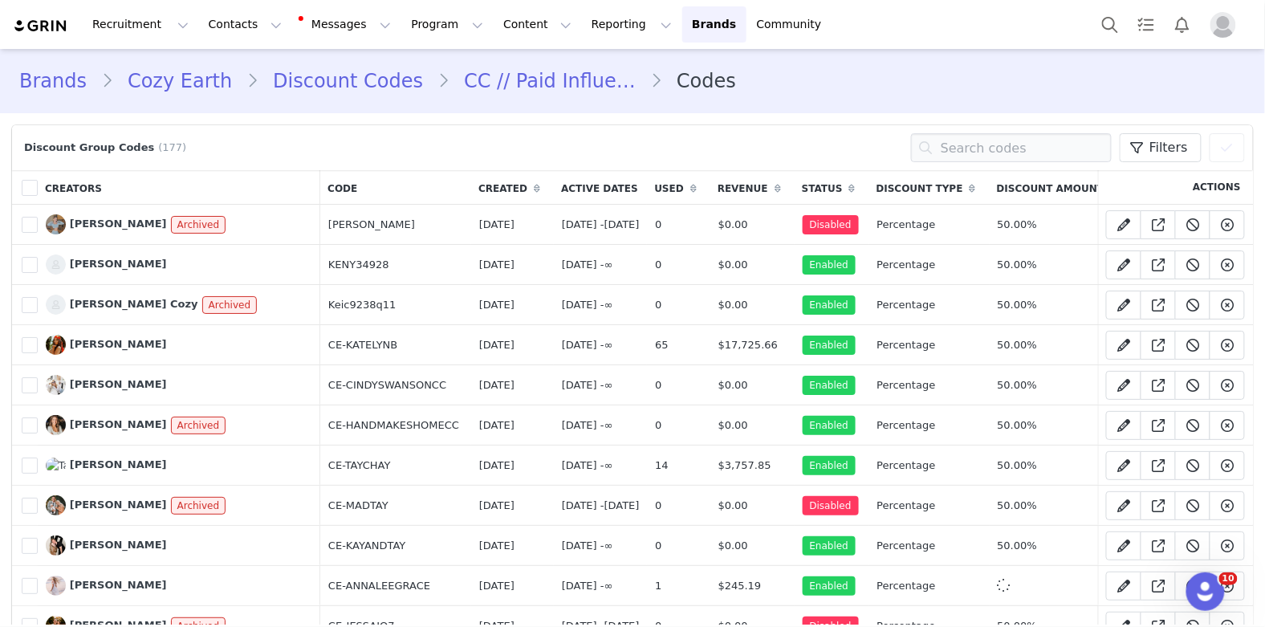
click at [856, 190] on icon at bounding box center [852, 189] width 6 height 10
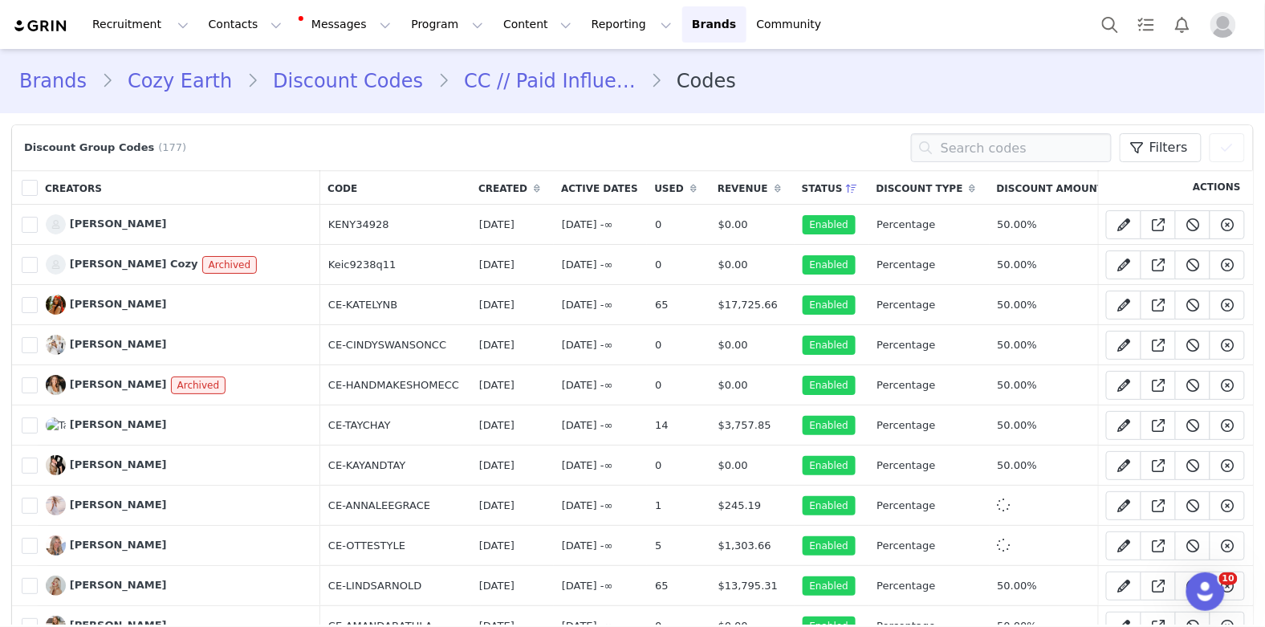
click at [858, 190] on icon at bounding box center [852, 189] width 11 height 10
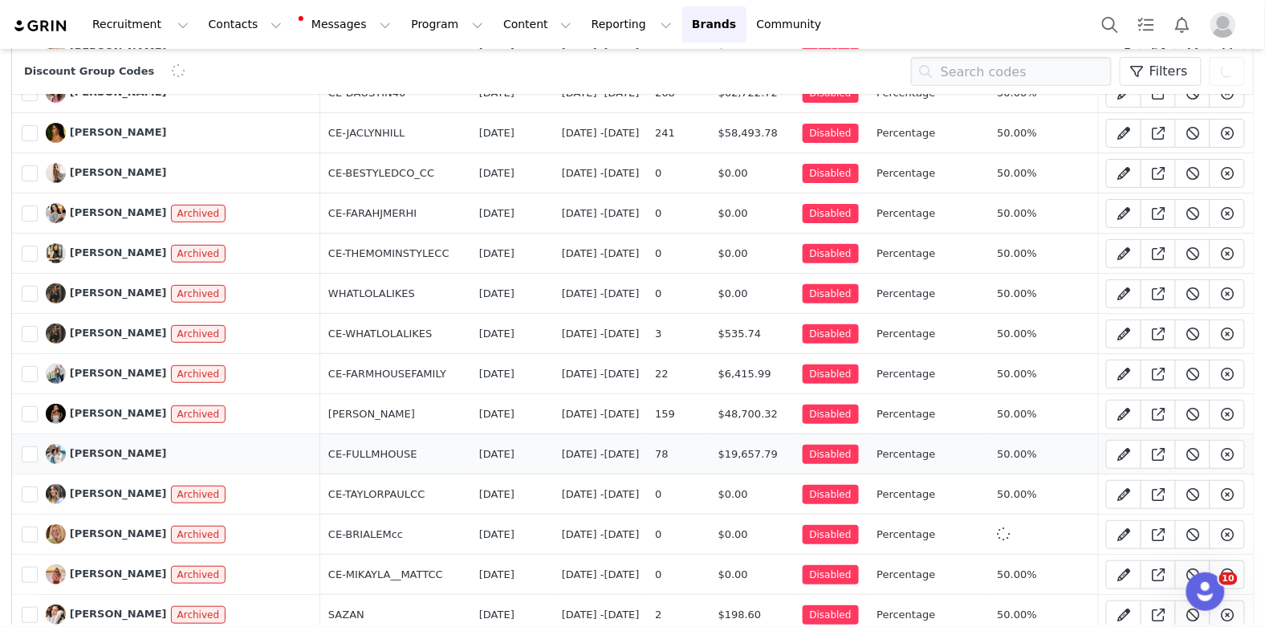
scroll to position [181, 0]
